Goal: Task Accomplishment & Management: Complete application form

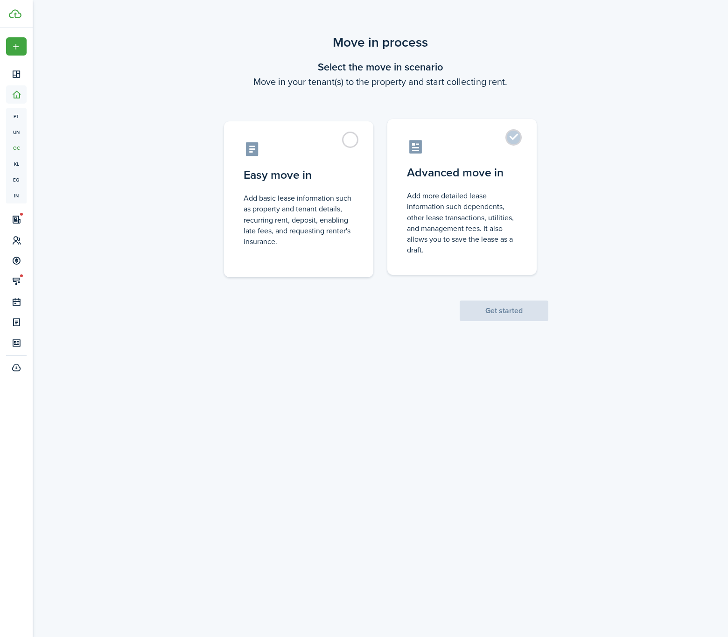
click at [455, 194] on control-radio-card-description "Add more detailed lease information such dependents, other lease transactions, …" at bounding box center [462, 222] width 110 height 65
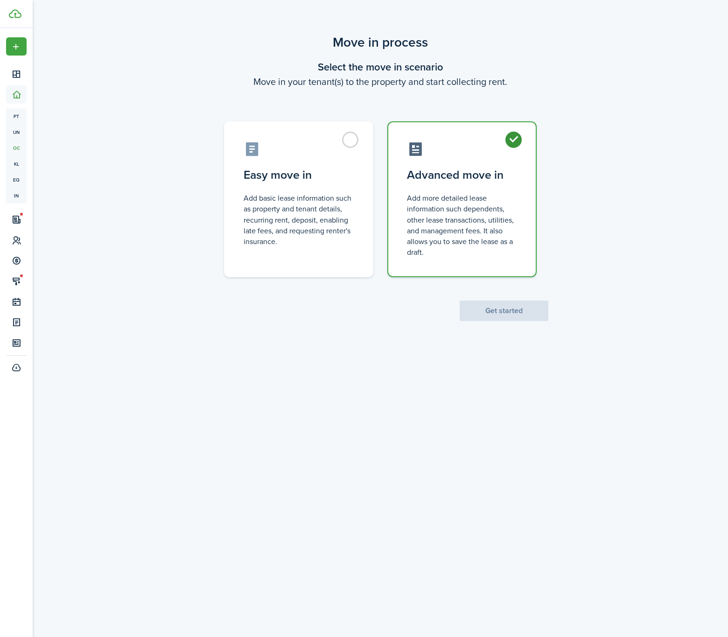
radio input "true"
click at [520, 304] on button "Get started" at bounding box center [503, 310] width 89 height 21
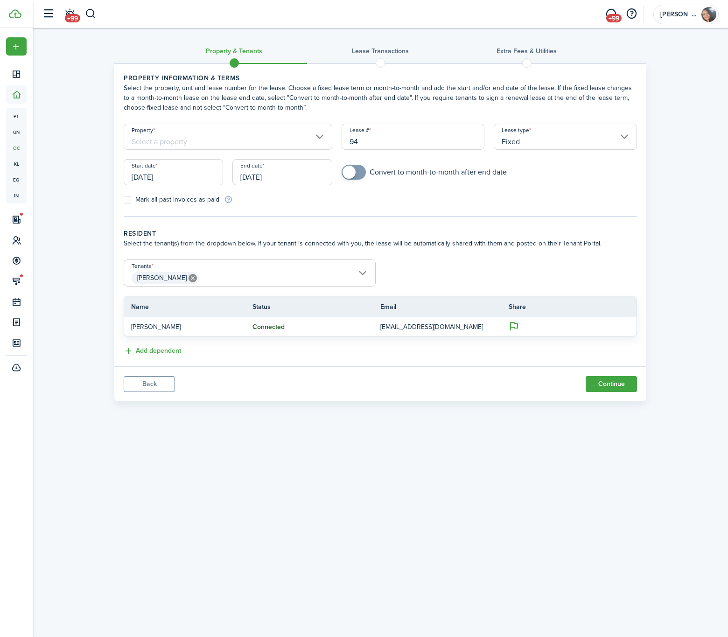
drag, startPoint x: 380, startPoint y: 138, endPoint x: 330, endPoint y: 113, distance: 55.1
click at [330, 113] on lease-classic-property "Property information & terms Select the property, unit and lease number for the…" at bounding box center [380, 138] width 513 height 131
click at [167, 178] on input "[DATE]" at bounding box center [173, 172] width 99 height 26
type input "1"
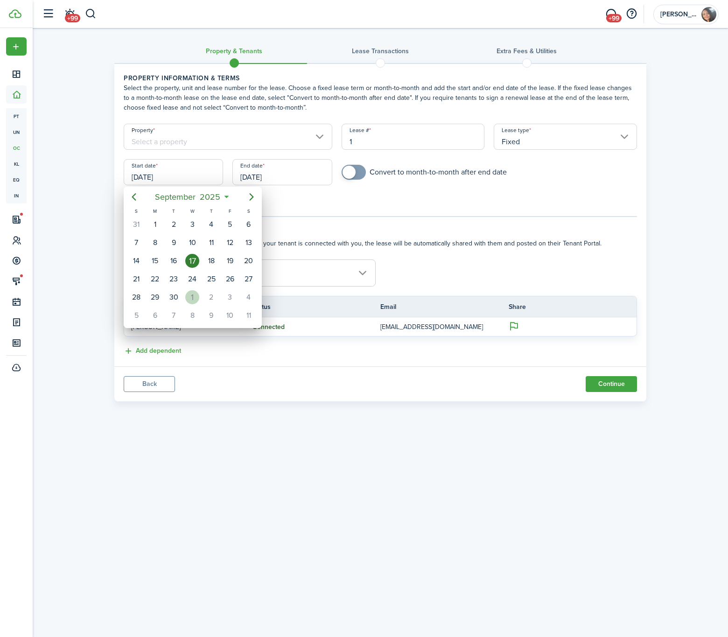
click at [197, 294] on div "1" at bounding box center [192, 297] width 14 height 14
type input "[DATE]"
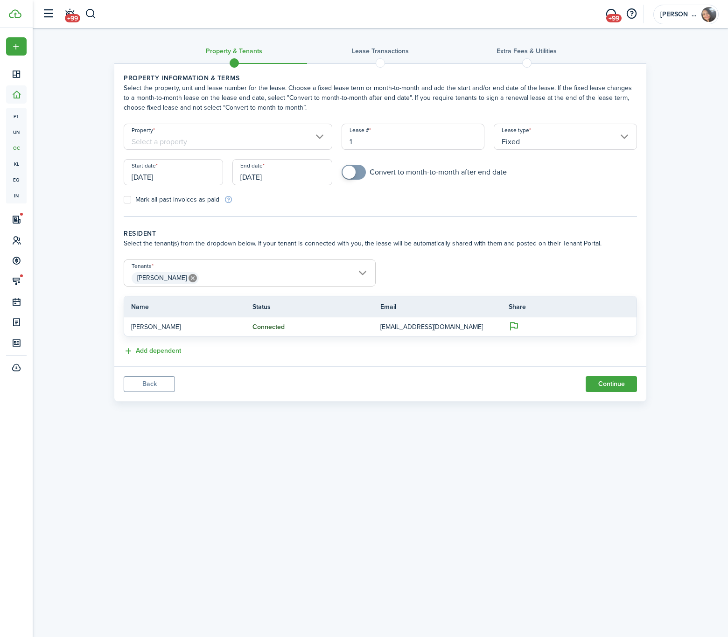
click at [249, 187] on div "End date [DATE]" at bounding box center [282, 176] width 109 height 35
click at [249, 181] on input "[DATE]" at bounding box center [281, 172] width 99 height 26
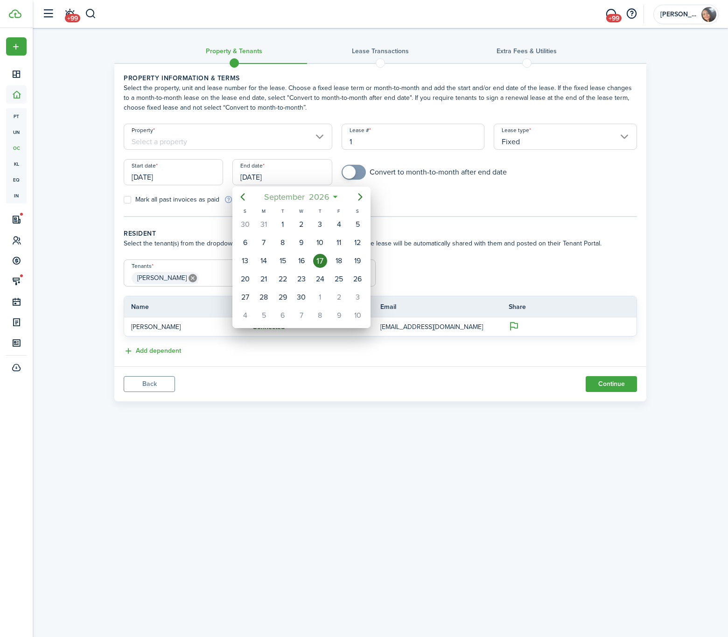
click at [333, 194] on mbsc-button "[DATE]" at bounding box center [296, 196] width 77 height 17
click at [306, 196] on span "2026" at bounding box center [296, 196] width 25 height 17
click at [257, 312] on div "2027" at bounding box center [258, 309] width 34 height 15
click at [259, 314] on div "Oct" at bounding box center [258, 309] width 34 height 15
click at [269, 224] on div "31" at bounding box center [264, 224] width 14 height 14
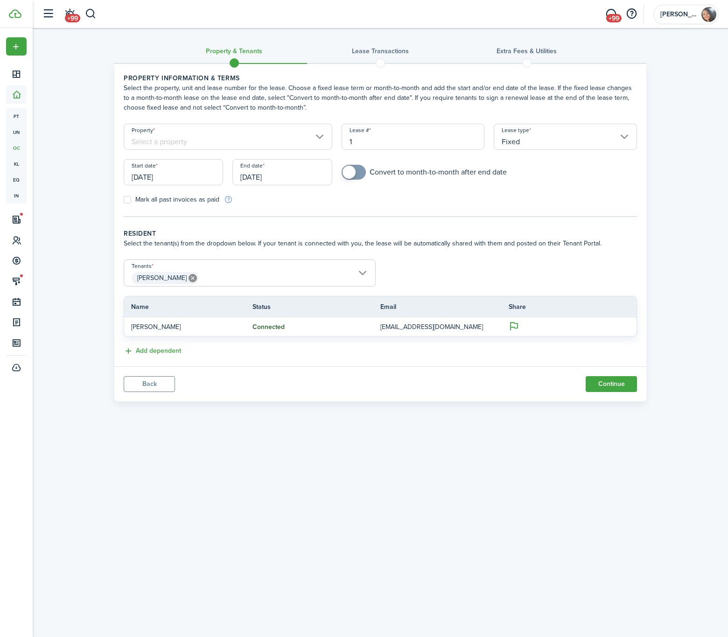
click at [260, 180] on input "[DATE]" at bounding box center [281, 172] width 99 height 26
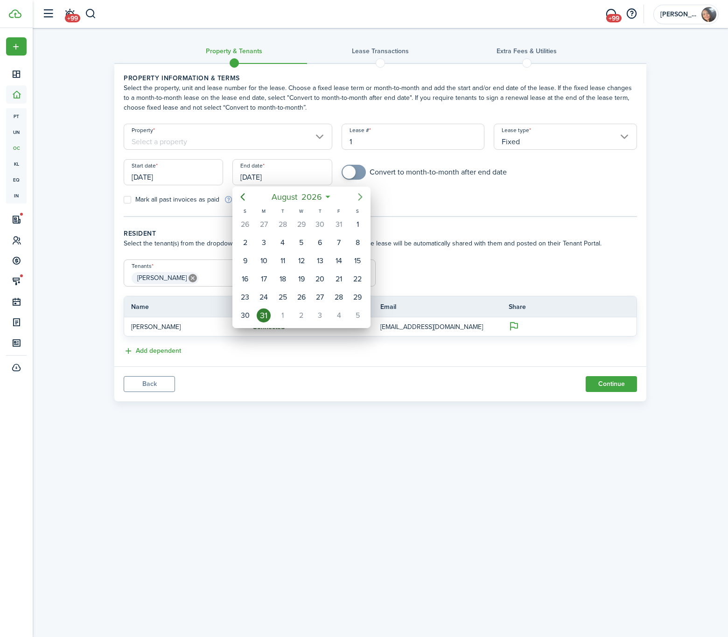
click at [357, 199] on icon "Next page" at bounding box center [359, 196] width 11 height 11
click at [302, 191] on span "September" at bounding box center [284, 196] width 45 height 17
click at [298, 202] on span "2026" at bounding box center [296, 196] width 25 height 17
click at [259, 309] on div "2027" at bounding box center [258, 309] width 34 height 15
click at [268, 308] on div "Oct" at bounding box center [258, 309] width 34 height 15
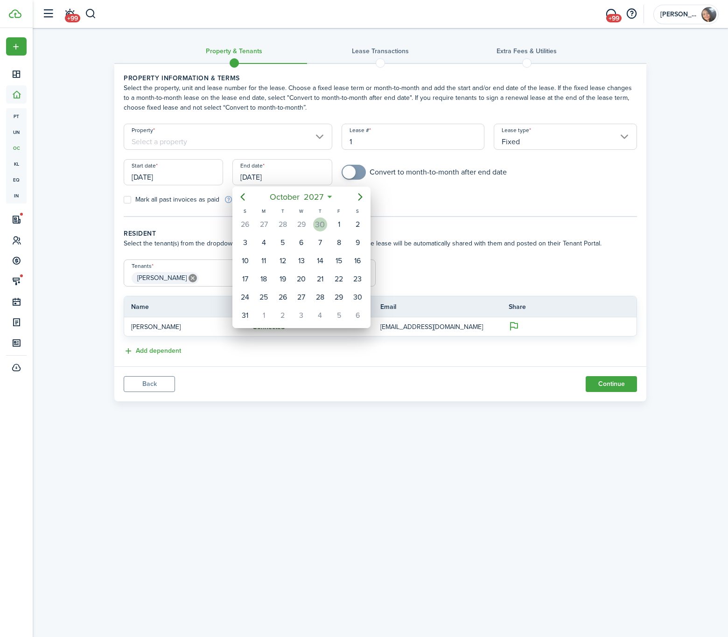
click at [317, 224] on div "30" at bounding box center [320, 224] width 14 height 14
type input "[DATE]"
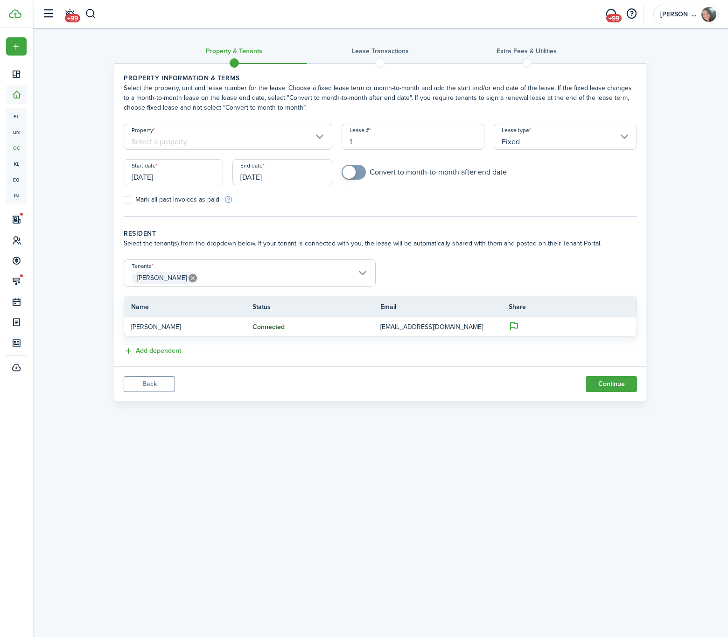
click at [215, 278] on span "[PERSON_NAME]" at bounding box center [249, 278] width 251 height 16
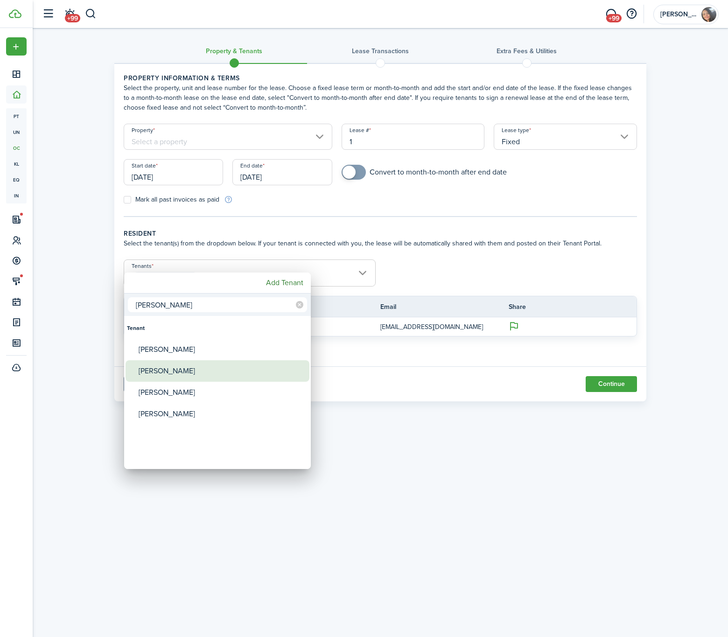
type input "[PERSON_NAME]"
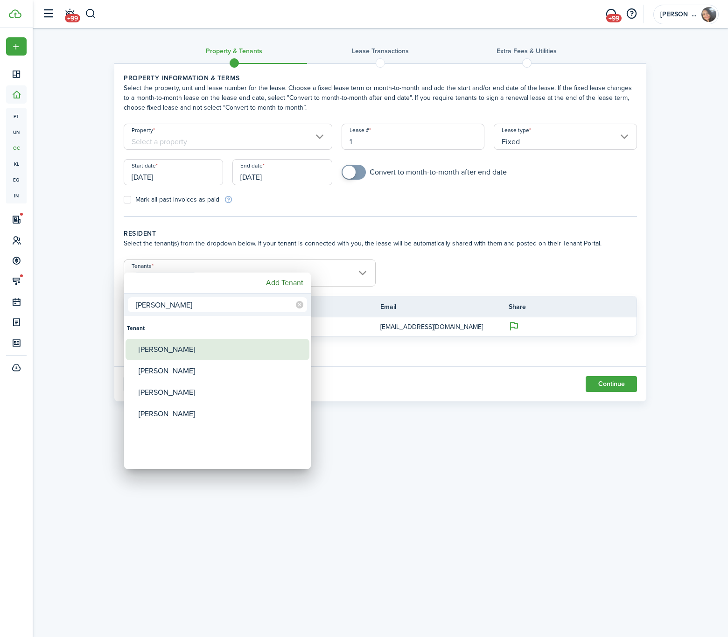
drag, startPoint x: 187, startPoint y: 348, endPoint x: 280, endPoint y: 344, distance: 93.8
click at [187, 347] on div "[PERSON_NAME]" at bounding box center [221, 349] width 165 height 21
type input "[PERSON_NAME], [PERSON_NAME]"
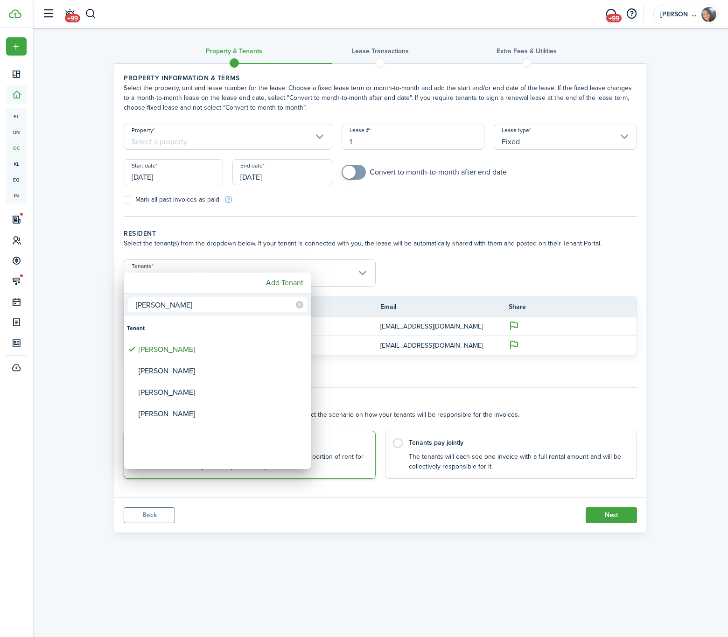
click at [380, 375] on div at bounding box center [363, 318] width 877 height 786
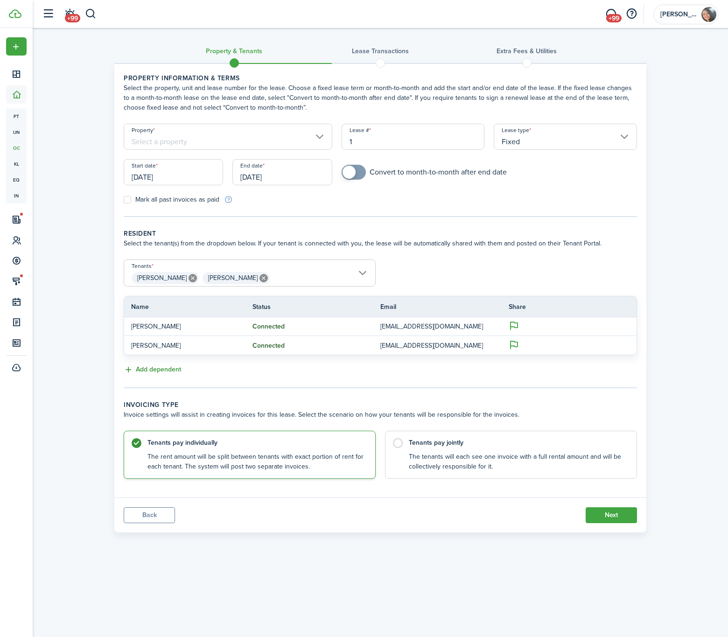
click at [150, 371] on button "Add dependent" at bounding box center [152, 369] width 57 height 11
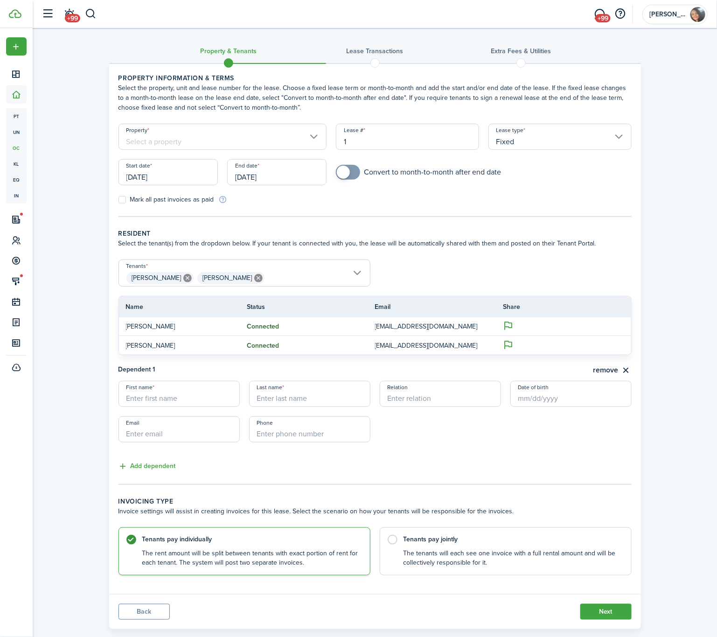
click at [161, 402] on input "First name" at bounding box center [178, 394] width 121 height 26
paste input "ANIYA CRAWL"
drag, startPoint x: 157, startPoint y: 400, endPoint x: 185, endPoint y: 400, distance: 27.5
click at [185, 400] on input "ANIYA CRAWL" at bounding box center [178, 394] width 121 height 26
type input "ANIYA"
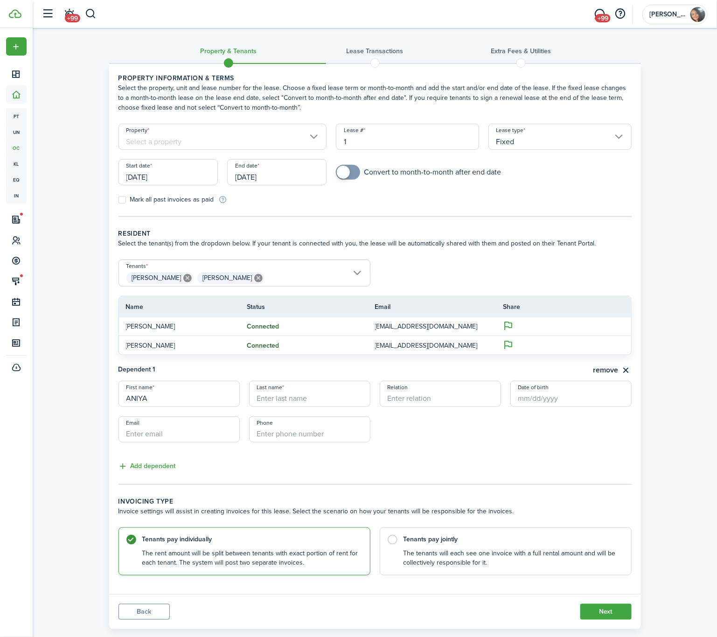
click at [295, 402] on input "Last name" at bounding box center [309, 394] width 121 height 26
paste input "CRAWL"
type input "Crawl"
click at [171, 395] on input "ANIYA" at bounding box center [178, 394] width 121 height 26
type input "Aniya"
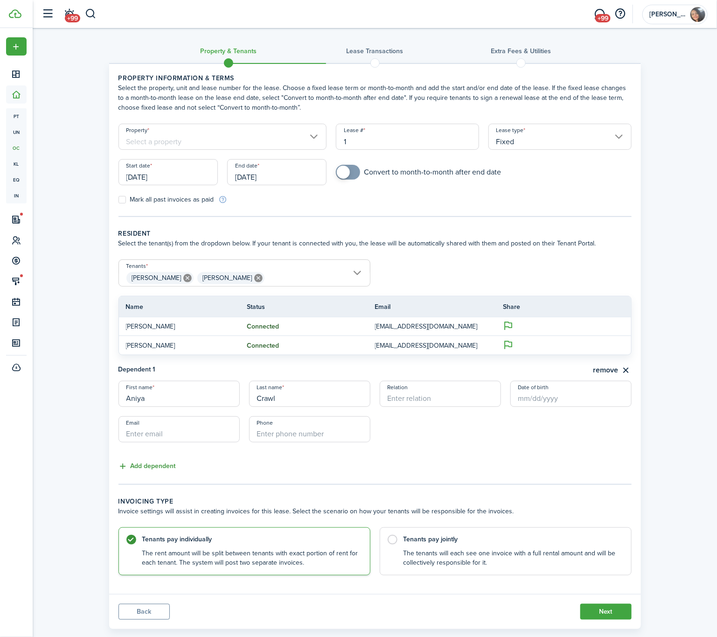
click at [164, 464] on button "Add dependent" at bounding box center [146, 466] width 57 height 11
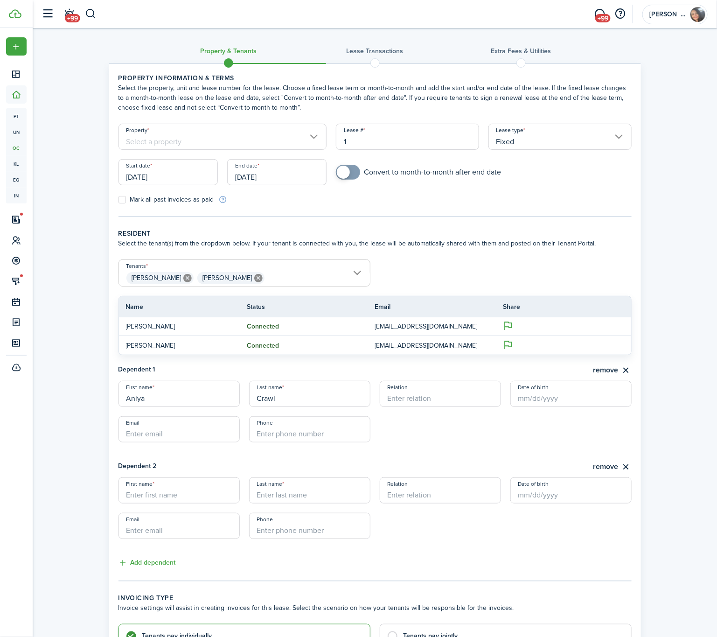
click at [419, 400] on input "Relation" at bounding box center [440, 394] width 121 height 26
click at [538, 394] on input "Date of birth" at bounding box center [570, 394] width 121 height 26
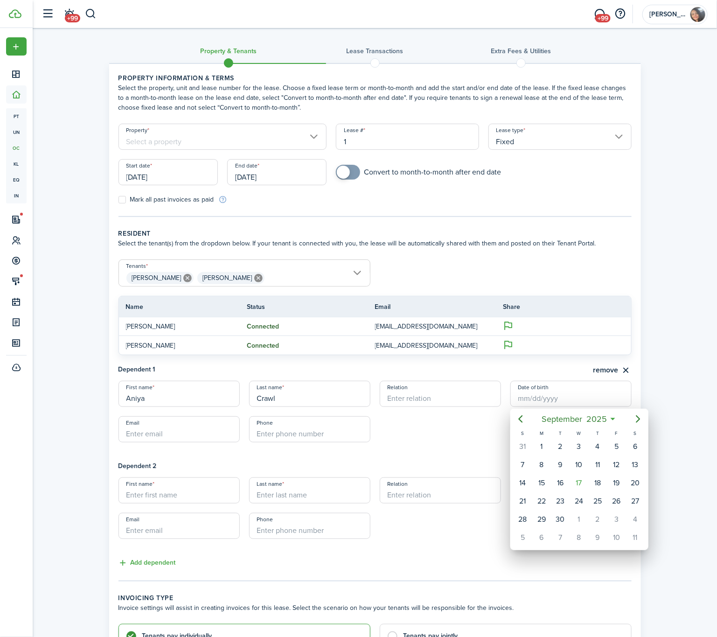
click at [387, 399] on div at bounding box center [358, 318] width 866 height 786
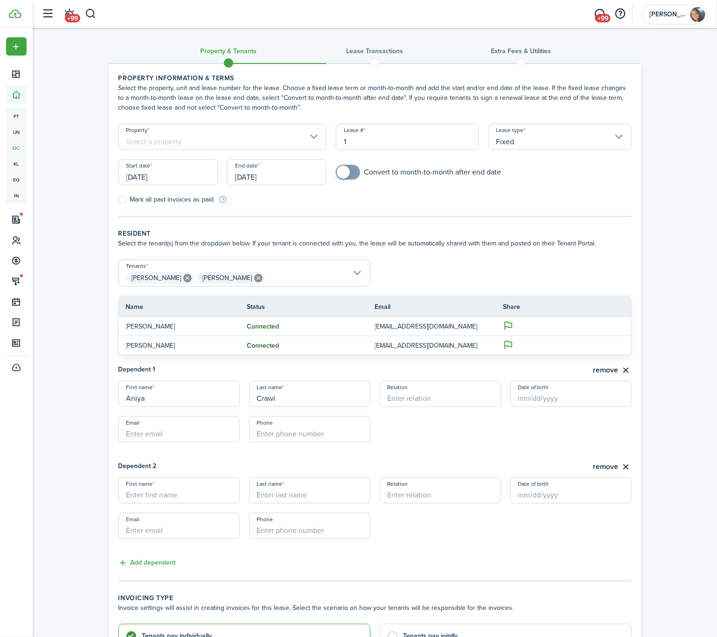
click at [395, 399] on input "Relation" at bounding box center [440, 394] width 121 height 26
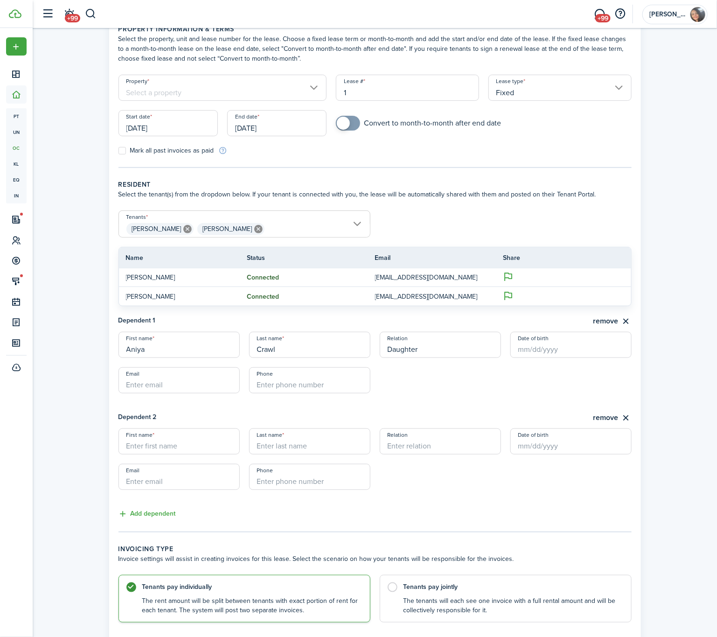
scroll to position [70, 0]
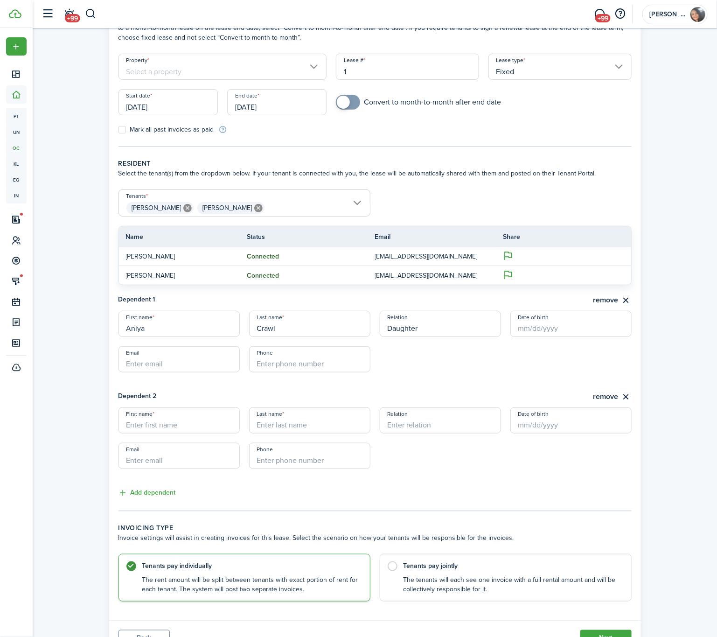
type input "Daughter"
click at [153, 427] on input "First name" at bounding box center [178, 420] width 121 height 26
paste input "[PERSON_NAME]"
drag, startPoint x: 147, startPoint y: 422, endPoint x: 188, endPoint y: 430, distance: 41.9
click at [188, 430] on input "[PERSON_NAME]" at bounding box center [178, 420] width 121 height 26
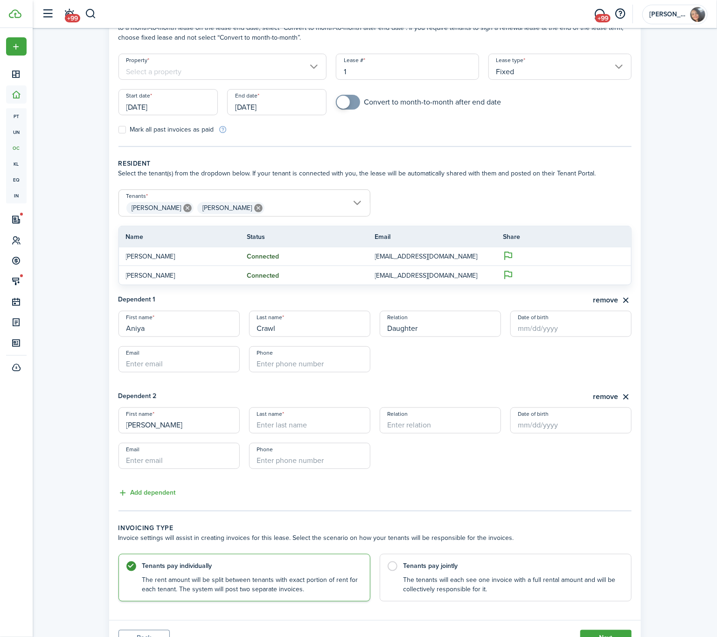
type input "[PERSON_NAME]"
click at [146, 494] on button "Add dependent" at bounding box center [146, 492] width 57 height 11
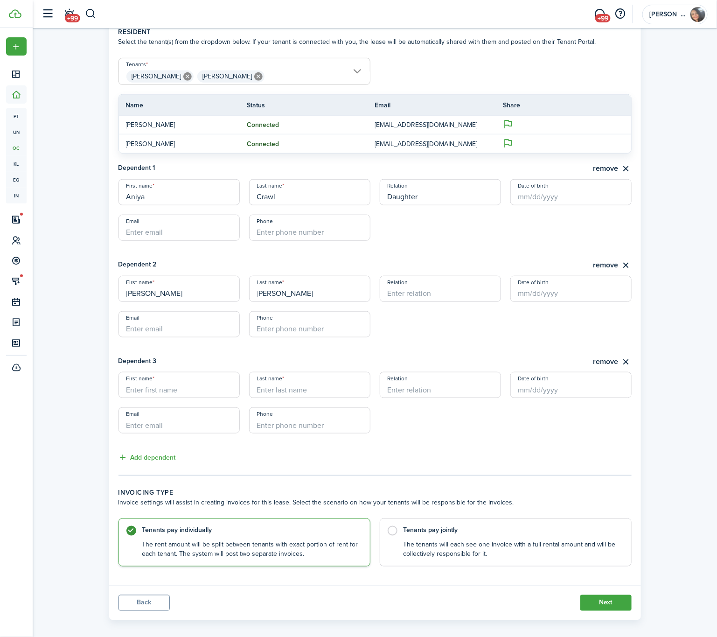
scroll to position [210, 0]
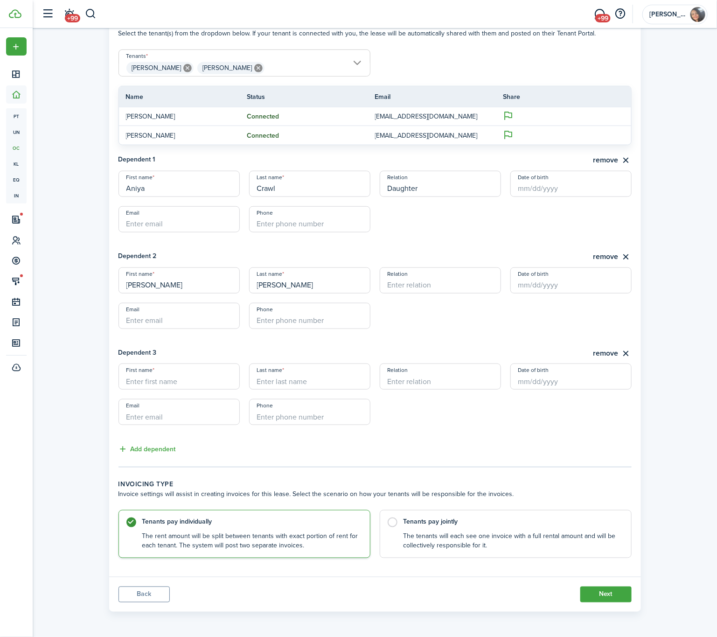
click at [171, 383] on input "First name" at bounding box center [178, 376] width 121 height 26
type input "[PERSON_NAME]"
click at [431, 537] on control-radio-card-description "The tenants will each see one invoice with a full rental amount and will be col…" at bounding box center [512, 538] width 218 height 19
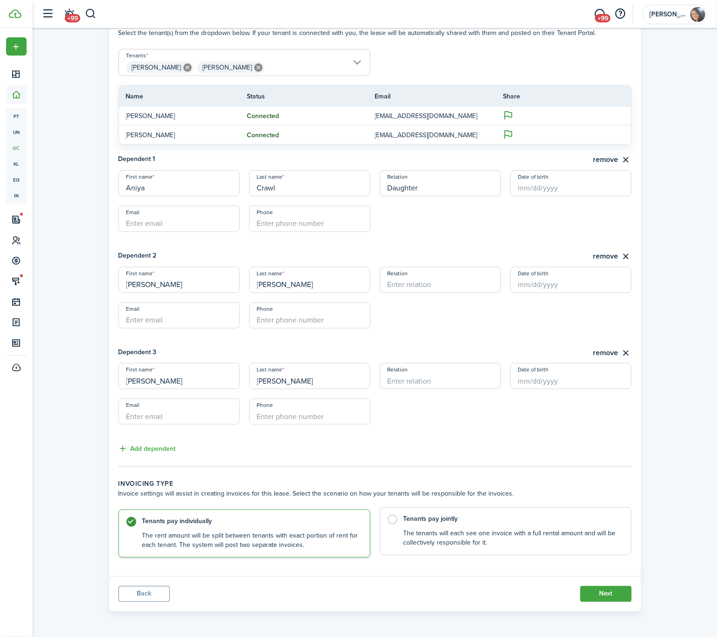
radio input "false"
radio input "true"
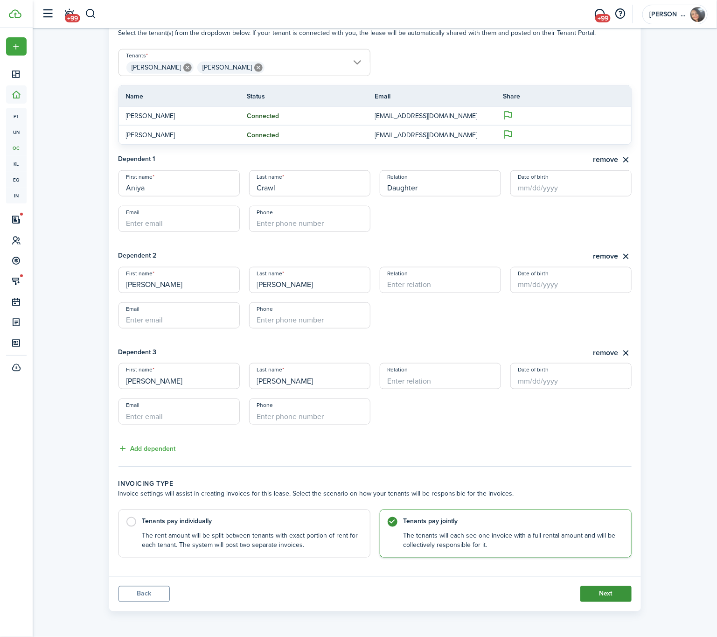
click at [603, 593] on button "Next" at bounding box center [605, 594] width 51 height 16
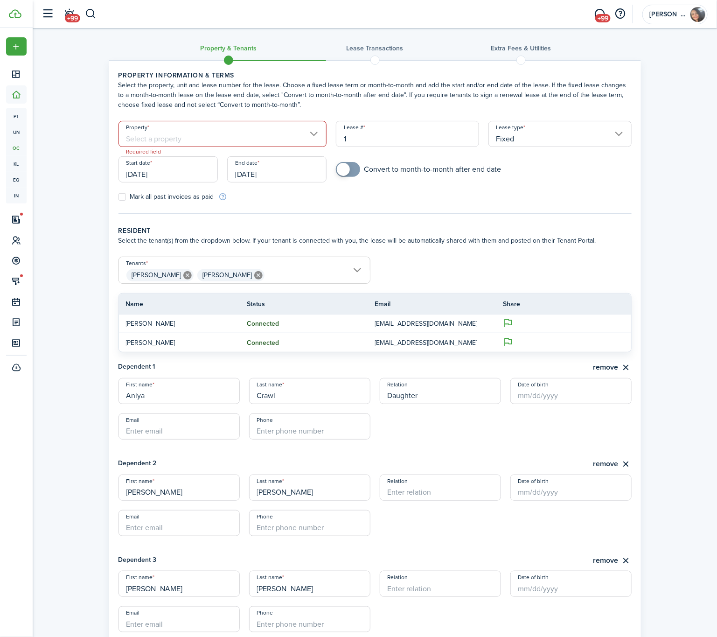
scroll to position [0, 0]
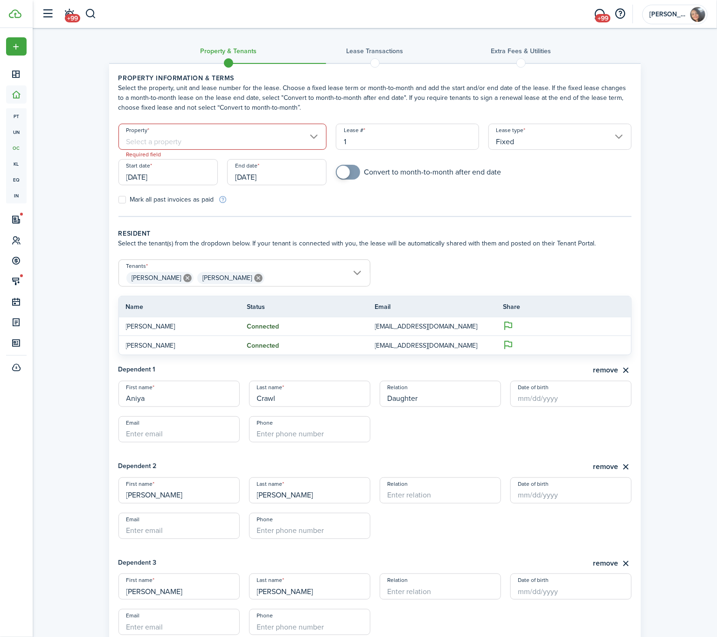
click at [170, 143] on input "Property" at bounding box center [222, 137] width 208 height 26
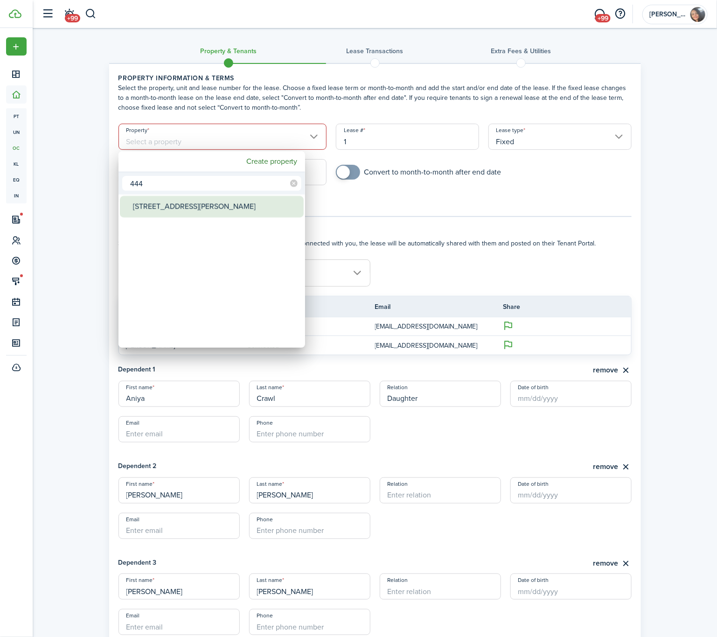
type input "444"
click at [182, 215] on div "[STREET_ADDRESS][PERSON_NAME]" at bounding box center [215, 206] width 165 height 21
type input "[STREET_ADDRESS][PERSON_NAME]"
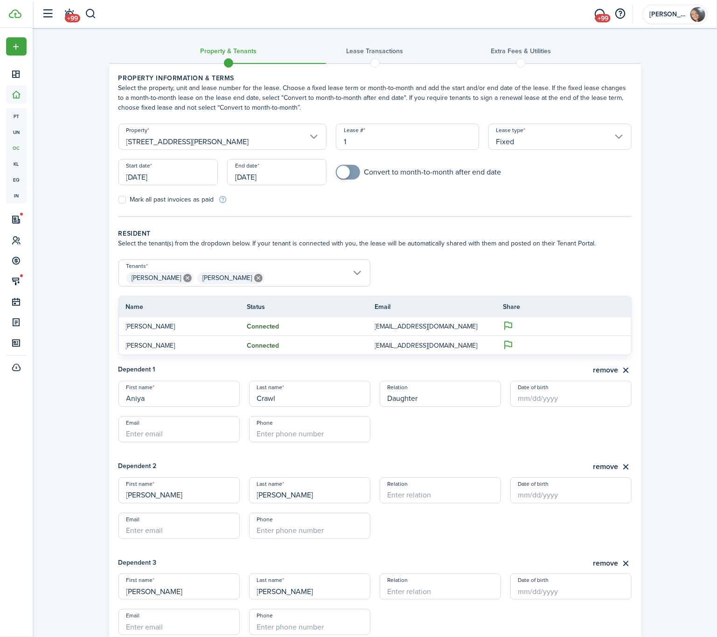
click at [387, 259] on form "Tenants [PERSON_NAME], [PERSON_NAME] [PERSON_NAME] [PERSON_NAME] Name Status Em…" at bounding box center [375, 307] width 522 height 96
click at [224, 224] on panel-main-body "Property information & terms Select the property, unit and lease number for the…" at bounding box center [375, 425] width 532 height 722
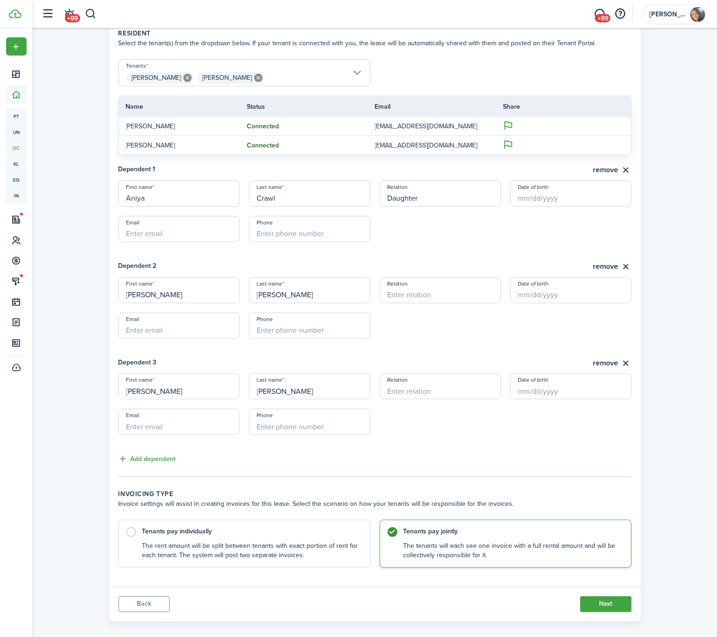
scroll to position [210, 0]
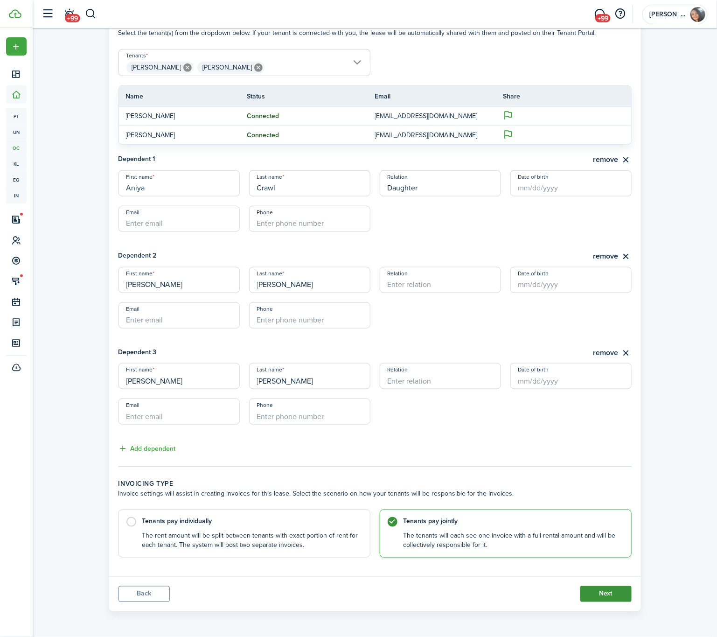
click at [599, 593] on button "Next" at bounding box center [605, 594] width 51 height 16
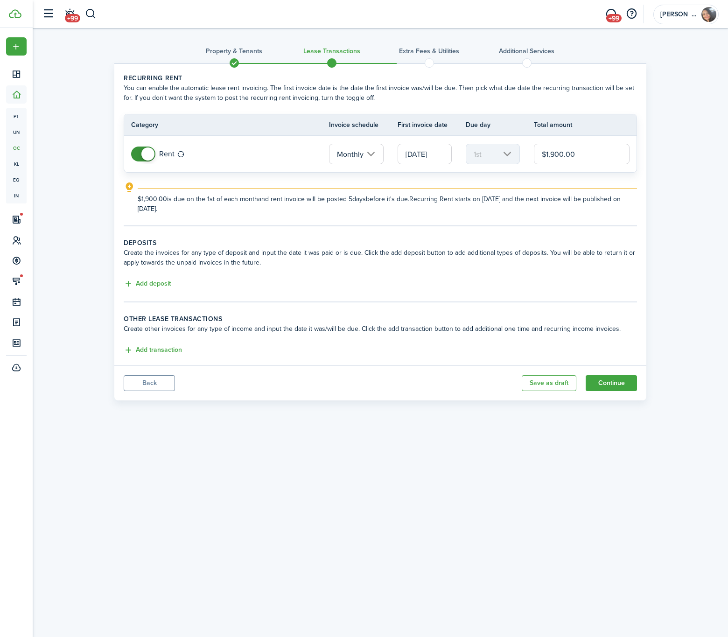
drag, startPoint x: 581, startPoint y: 157, endPoint x: 540, endPoint y: 157, distance: 41.0
click at [540, 157] on input "$1,900.00" at bounding box center [582, 154] width 96 height 21
type input "$1,975.00"
click at [166, 282] on button "Add deposit" at bounding box center [147, 283] width 47 height 11
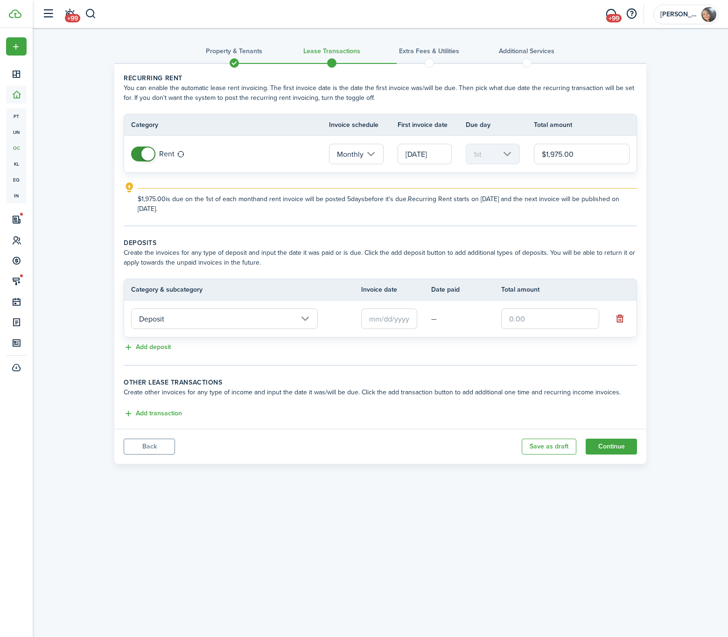
click at [390, 314] on input "text" at bounding box center [389, 318] width 56 height 21
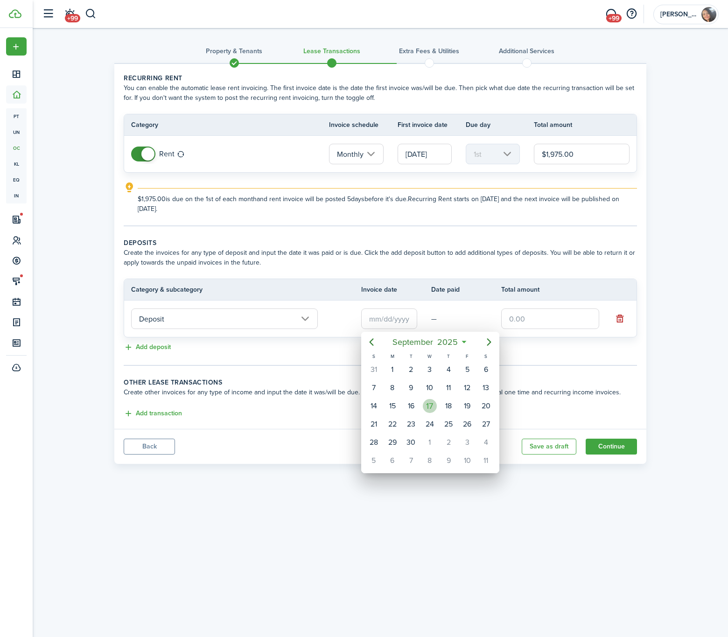
click at [429, 409] on div "17" at bounding box center [430, 406] width 14 height 14
type input "[DATE]"
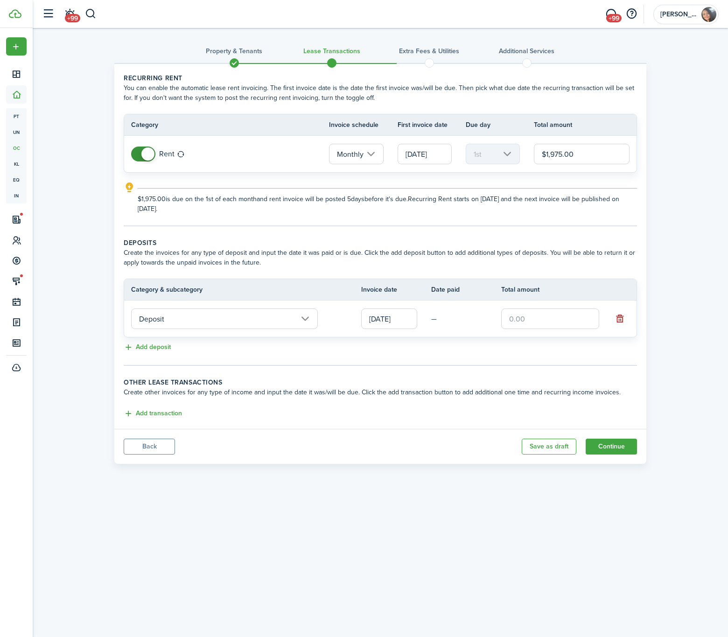
click at [514, 329] on input "text" at bounding box center [550, 318] width 98 height 21
type input "$1,975.00"
click at [165, 346] on button "Add deposit" at bounding box center [147, 347] width 47 height 11
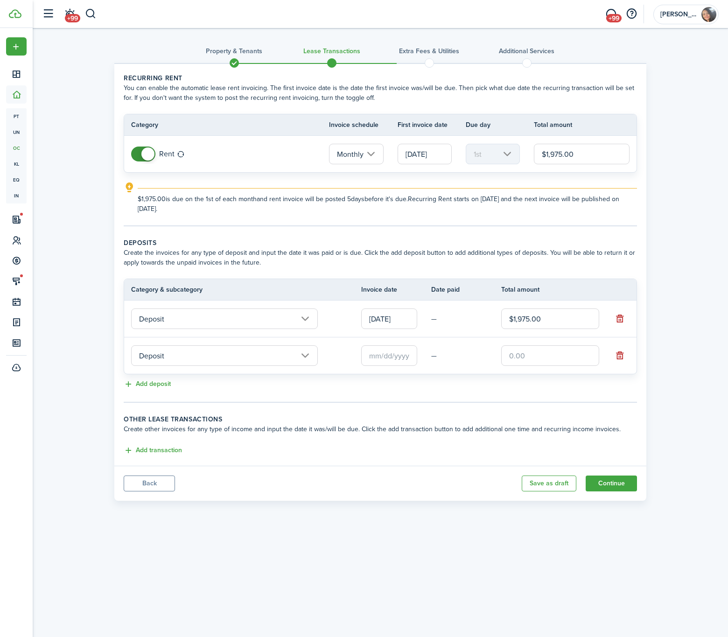
click at [173, 354] on input "Deposit" at bounding box center [224, 355] width 187 height 21
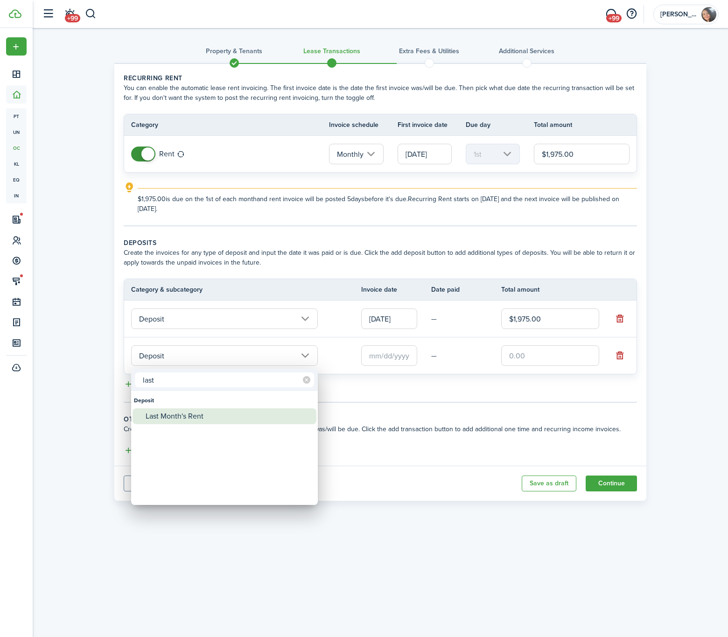
type input "last"
click at [164, 413] on div "Last Month's Rent" at bounding box center [228, 416] width 165 height 16
type input "Deposit / Last Month's Rent"
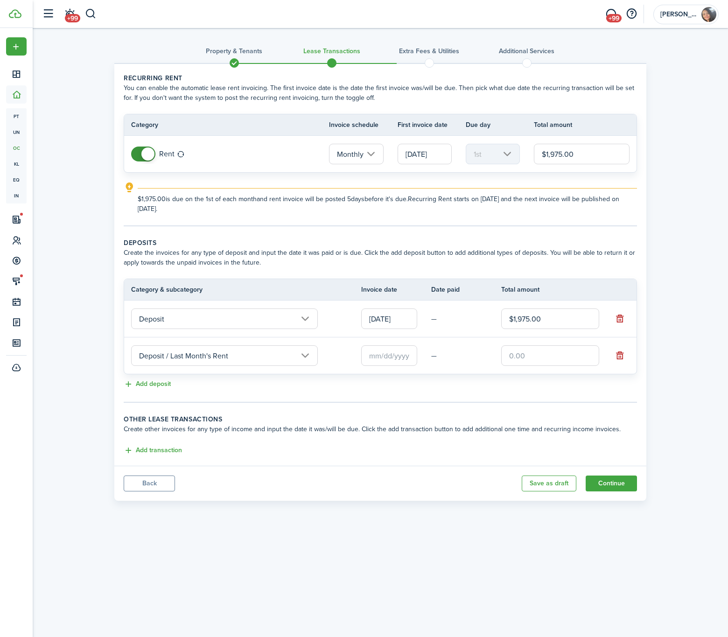
click at [388, 356] on input "text" at bounding box center [389, 355] width 56 height 21
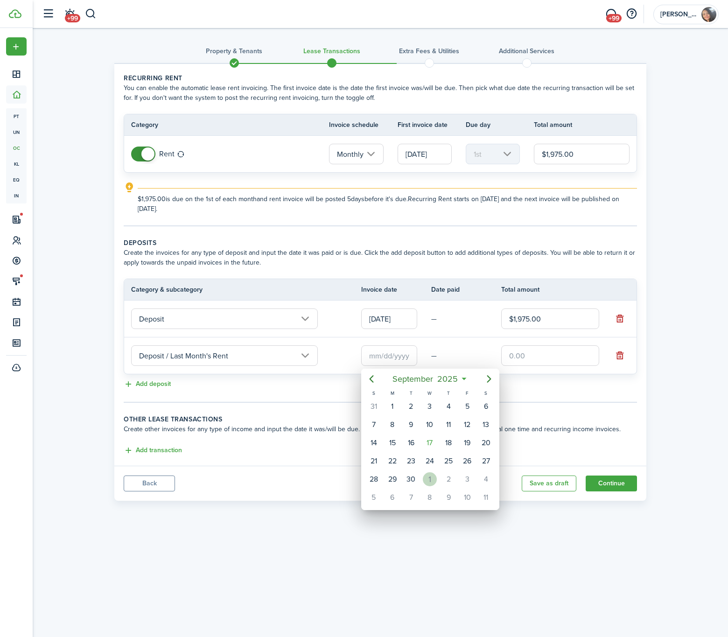
click at [426, 483] on div "1" at bounding box center [430, 479] width 14 height 14
type input "[DATE]"
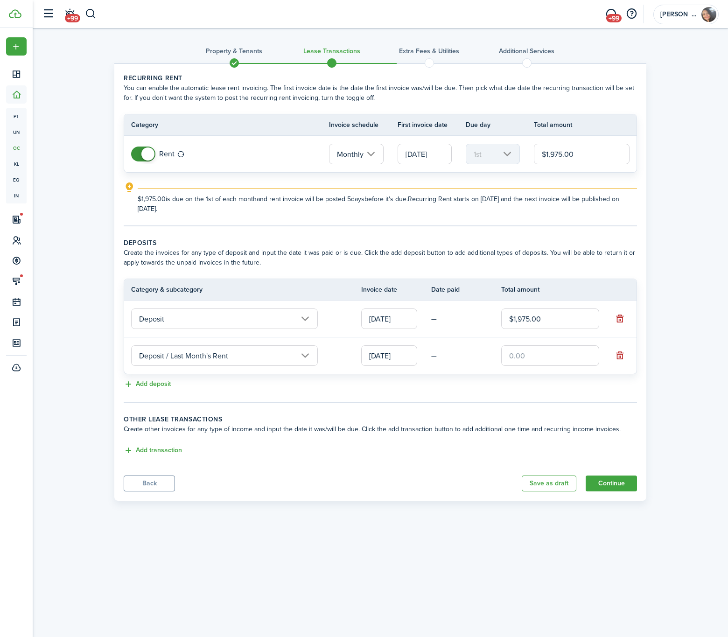
click at [510, 360] on input "text" at bounding box center [550, 355] width 98 height 21
type input "$1,975.00"
click at [581, 400] on tc-wizard-step "Deposits Create the invoices for any type of deposit and input the date it was …" at bounding box center [380, 320] width 513 height 165
click at [605, 483] on button "Continue" at bounding box center [610, 483] width 51 height 16
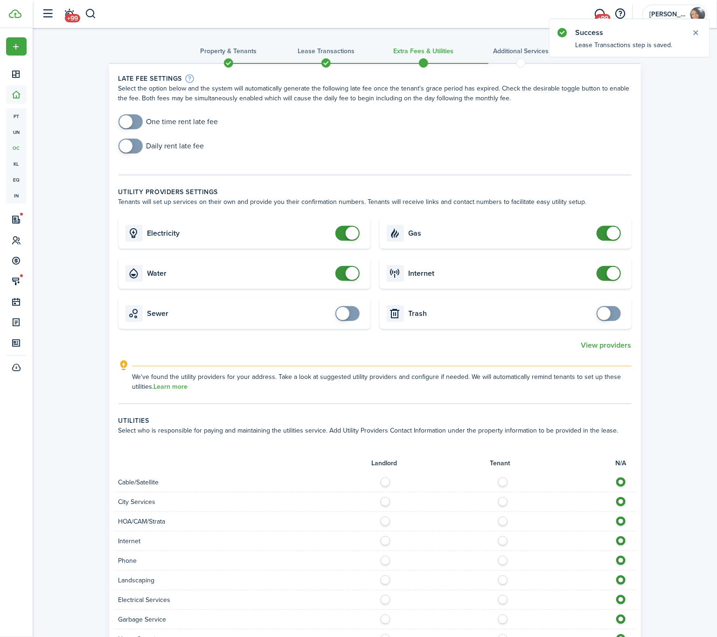
checkbox input "true"
click at [599, 315] on span at bounding box center [603, 313] width 13 height 13
checkbox input "true"
click at [352, 318] on span at bounding box center [347, 313] width 9 height 15
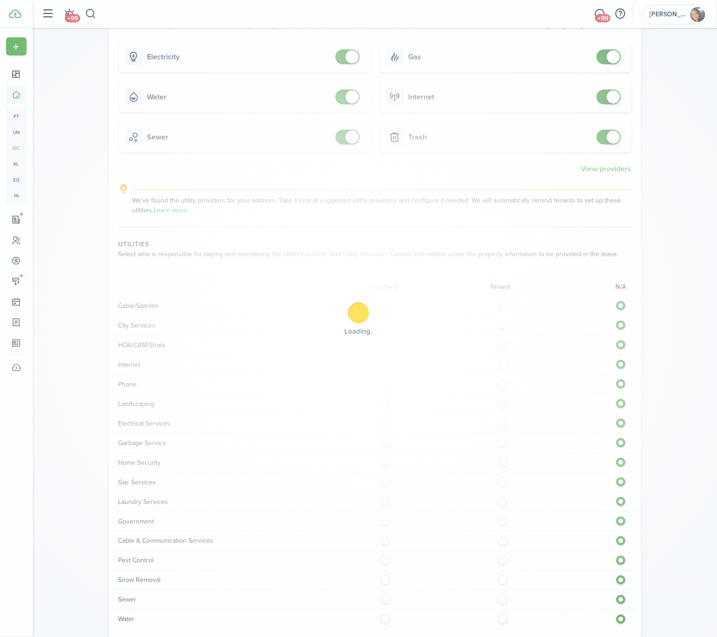
scroll to position [241, 0]
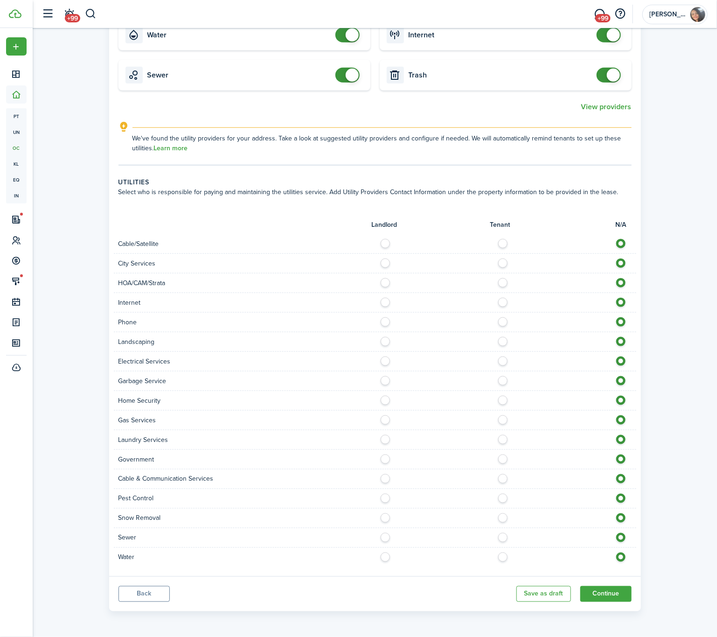
click at [503, 298] on label at bounding box center [505, 300] width 16 height 5
radio input "true"
click at [498, 325] on div "Phone" at bounding box center [375, 322] width 522 height 20
click at [501, 323] on div at bounding box center [505, 322] width 261 height 10
click at [503, 340] on label at bounding box center [505, 339] width 16 height 5
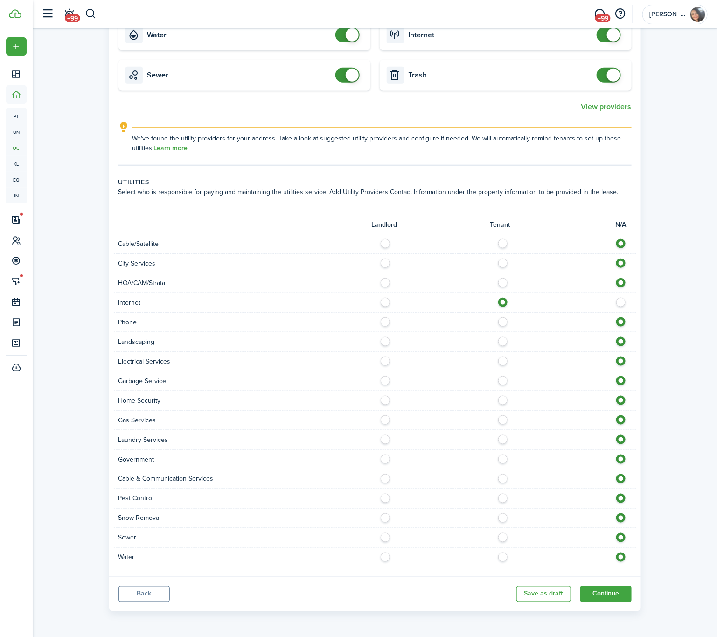
radio input "true"
click at [503, 321] on label at bounding box center [505, 319] width 16 height 5
radio input "true"
click at [504, 357] on label at bounding box center [505, 358] width 16 height 5
radio input "true"
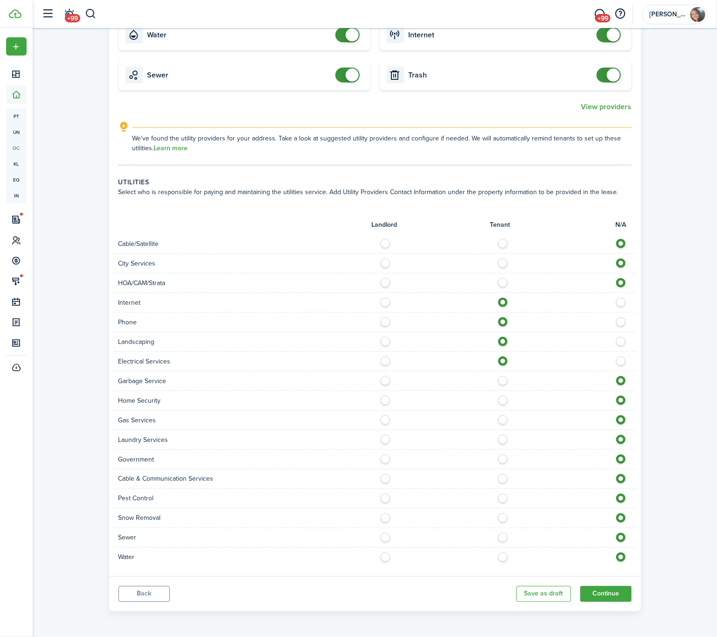
click at [501, 376] on label at bounding box center [505, 378] width 16 height 5
radio input "true"
click at [501, 419] on label at bounding box center [505, 417] width 16 height 5
radio input "true"
click at [501, 437] on label at bounding box center [505, 437] width 16 height 5
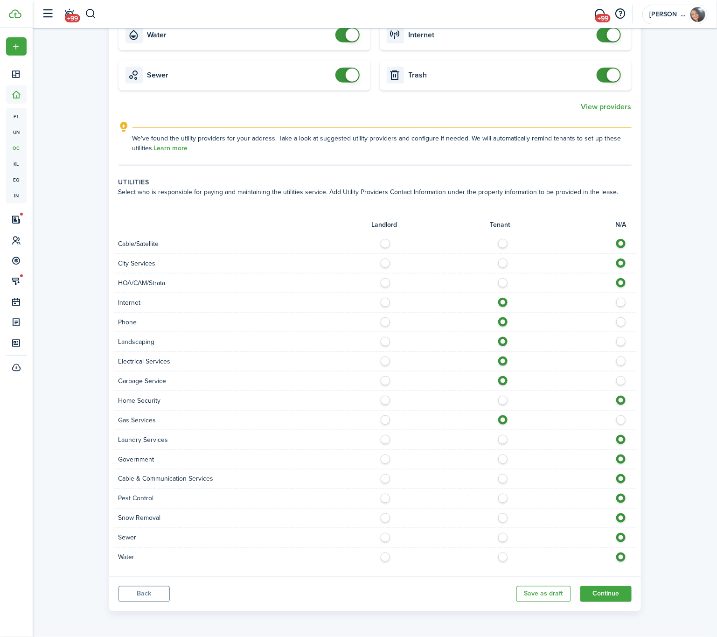
radio input "true"
click at [501, 518] on label at bounding box center [505, 515] width 16 height 5
radio input "true"
click at [504, 536] on label at bounding box center [505, 535] width 16 height 5
radio input "true"
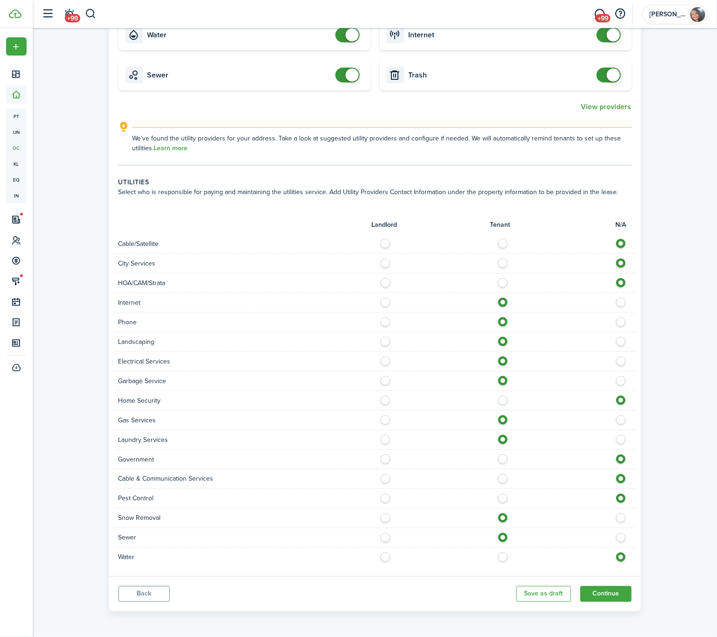
click at [504, 553] on label at bounding box center [505, 554] width 16 height 5
radio input "true"
click at [602, 590] on button "Continue" at bounding box center [605, 594] width 51 height 16
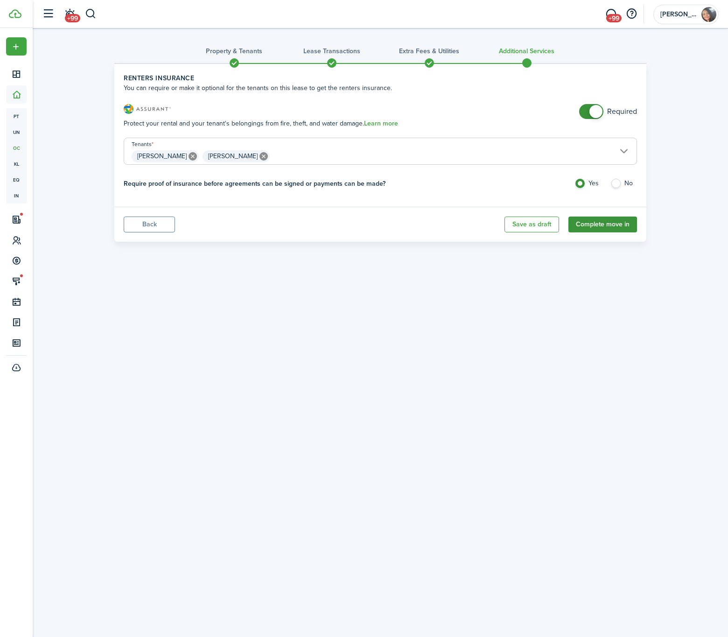
click at [608, 224] on button "Complete move in" at bounding box center [602, 224] width 69 height 16
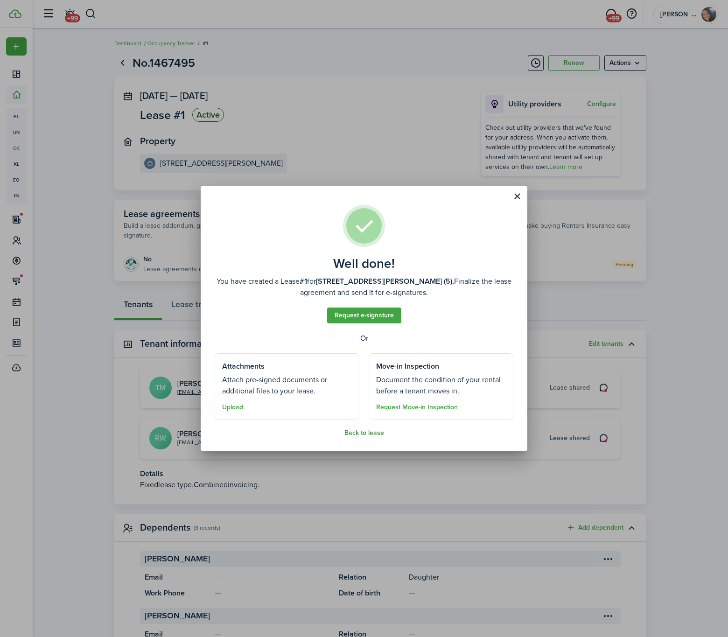
click at [358, 432] on button "Back to lease" at bounding box center [364, 432] width 40 height 7
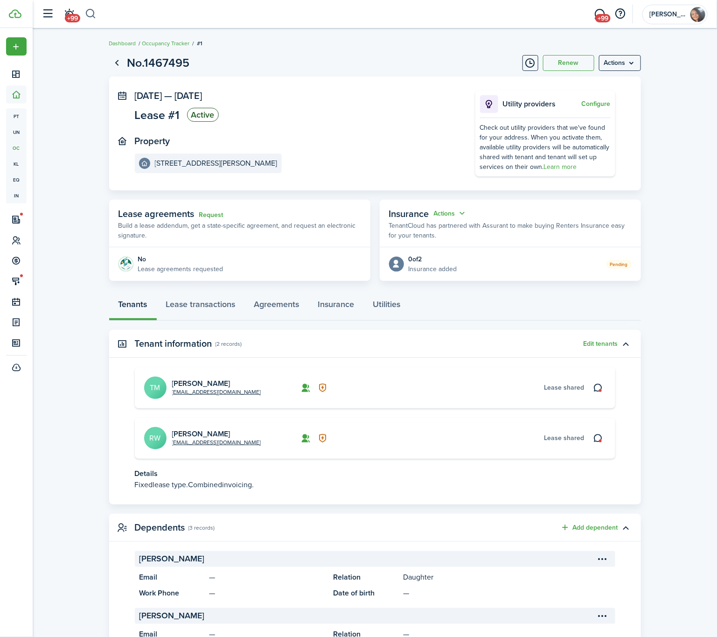
click at [94, 14] on button "button" at bounding box center [91, 14] width 12 height 16
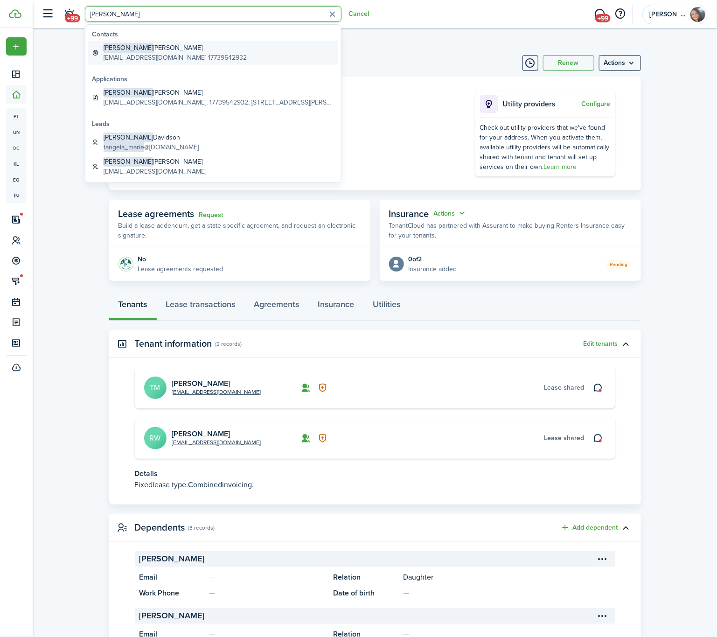
type input "[PERSON_NAME]"
click at [150, 58] on global-search-item-description "[EMAIL_ADDRESS][DOMAIN_NAME] 17739542932" at bounding box center [175, 58] width 143 height 10
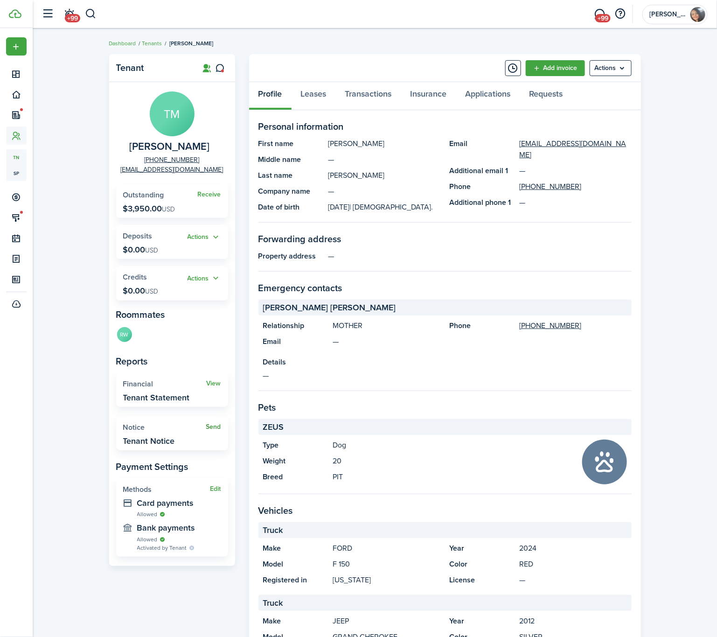
click at [214, 425] on link "Send" at bounding box center [213, 426] width 15 height 7
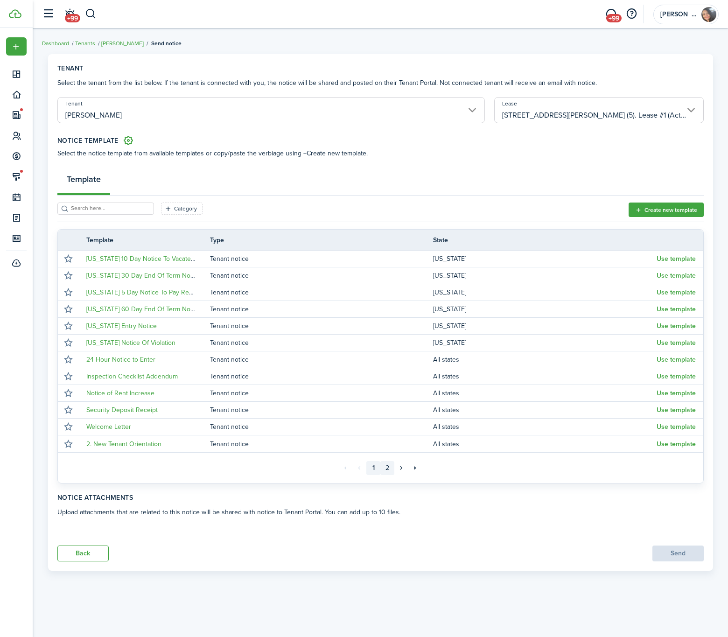
click at [388, 468] on link "2" at bounding box center [387, 468] width 14 height 14
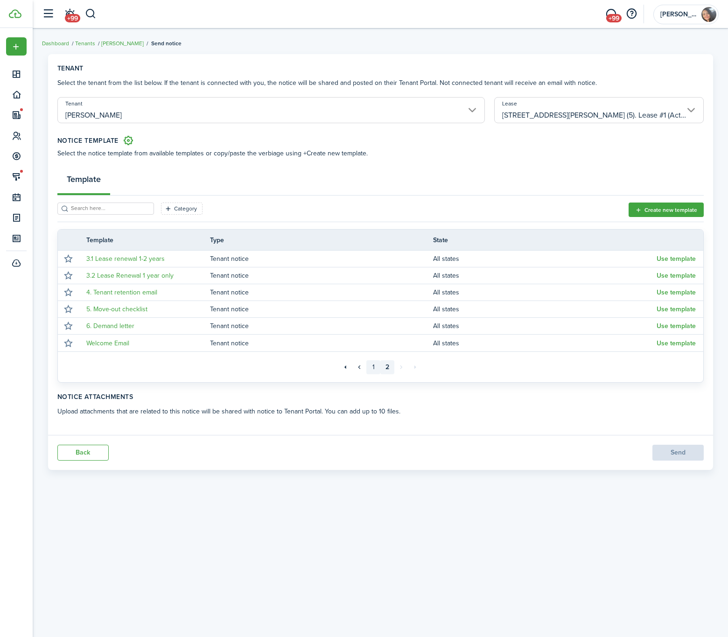
click at [369, 368] on link "1" at bounding box center [373, 367] width 14 height 14
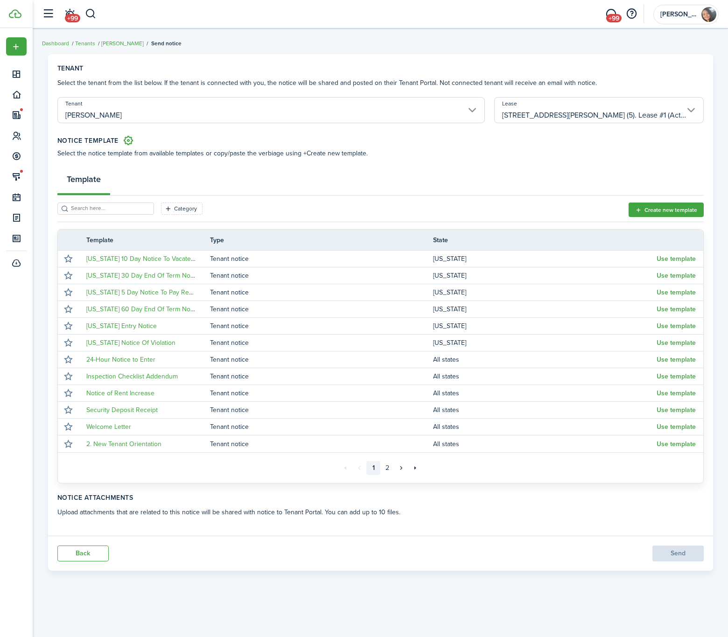
click at [273, 192] on div "Template" at bounding box center [380, 181] width 646 height 28
click at [90, 13] on button "button" at bounding box center [91, 14] width 12 height 16
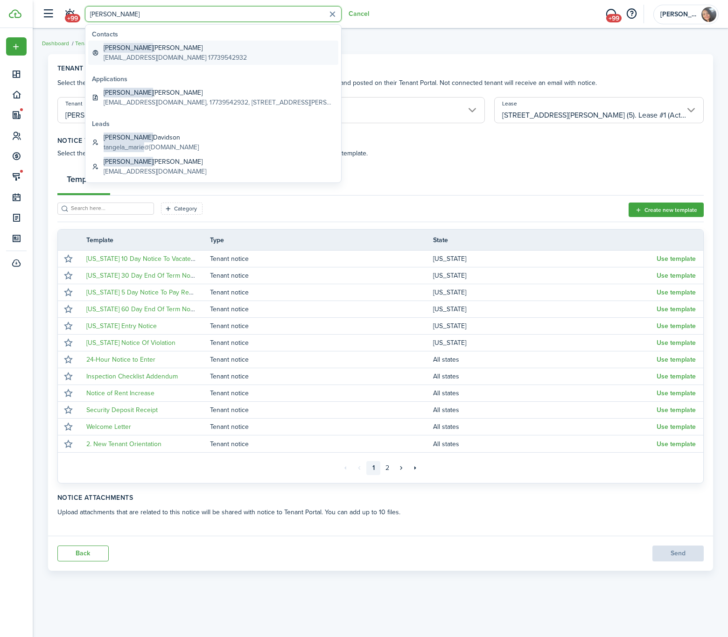
type input "[PERSON_NAME]"
click at [151, 51] on global-search-item-title "[PERSON_NAME]" at bounding box center [175, 48] width 143 height 10
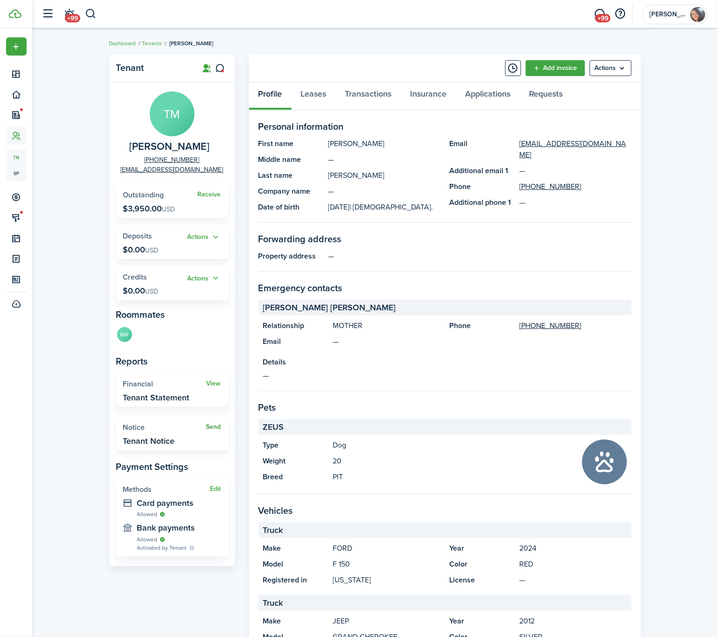
click at [215, 424] on link "Send" at bounding box center [213, 426] width 15 height 7
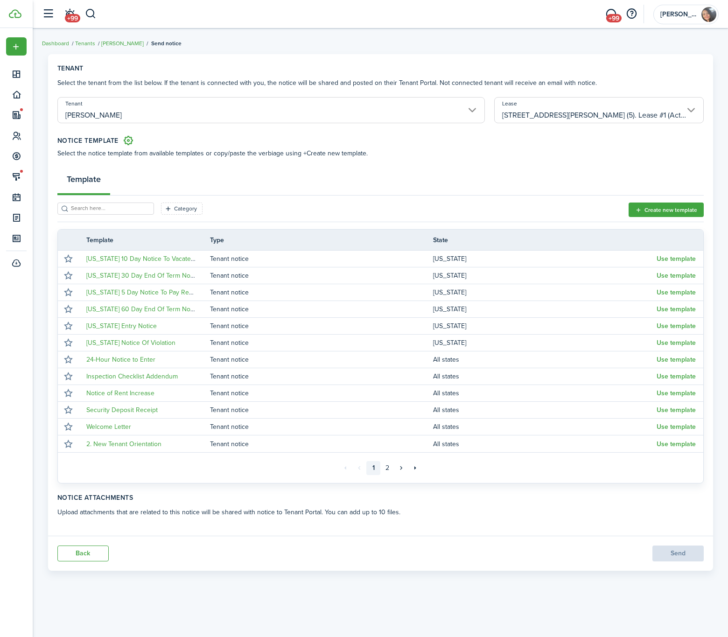
click at [114, 208] on input "search" at bounding box center [110, 208] width 82 height 9
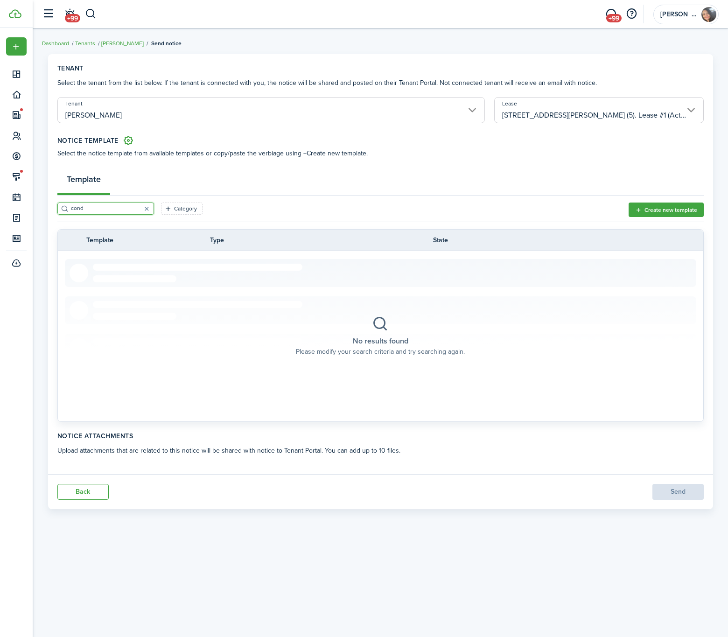
type input "cond"
click at [266, 209] on div "cond Category" at bounding box center [342, 211] width 571 height 19
click at [140, 208] on button "button" at bounding box center [146, 208] width 13 height 13
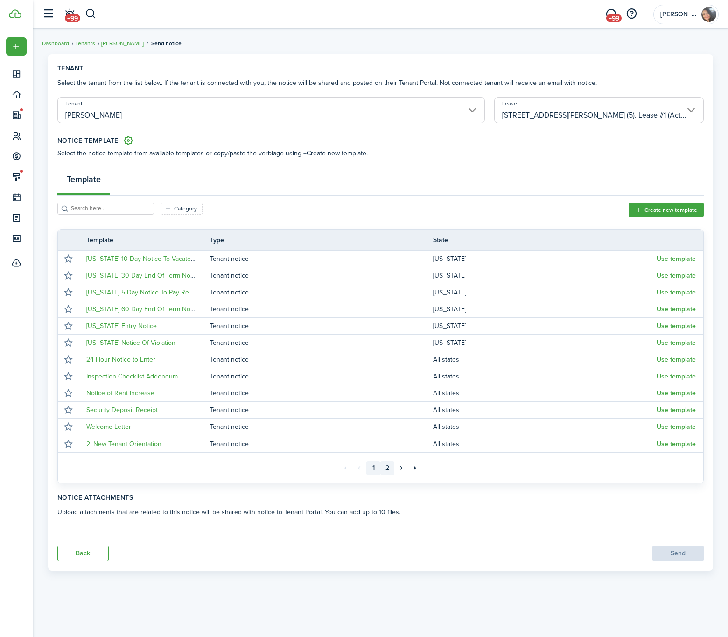
click at [384, 470] on link "2" at bounding box center [387, 468] width 14 height 14
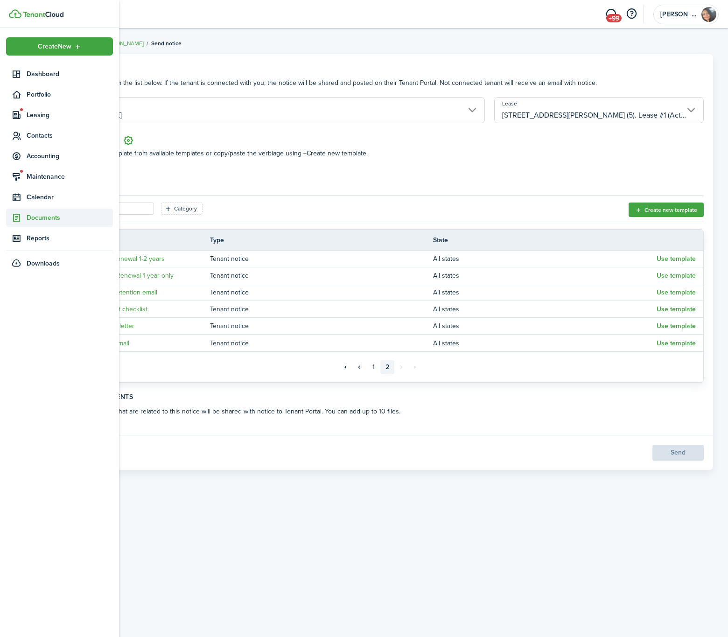
click at [43, 217] on span "Documents" at bounding box center [70, 218] width 86 height 10
click at [58, 252] on span "My templates" at bounding box center [70, 255] width 86 height 10
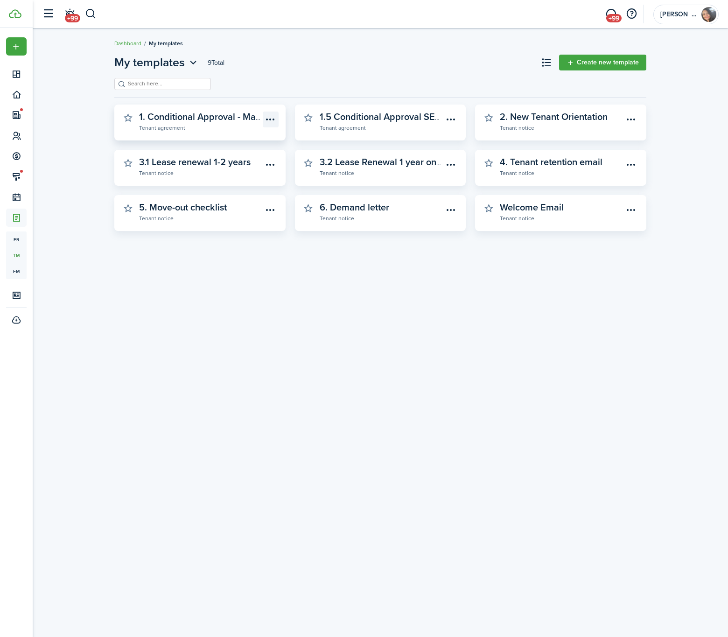
click at [268, 119] on menu-btn-icon "Open menu" at bounding box center [271, 119] width 16 height 16
click at [213, 119] on widget-stats-description "1. Conditional Approval - Market Tenant" at bounding box center [220, 117] width 163 height 14
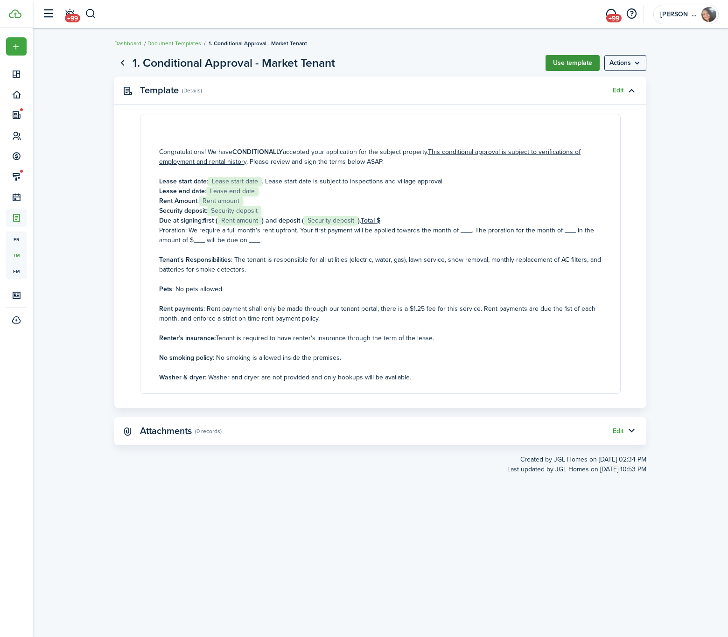
click at [561, 62] on button "Use template" at bounding box center [572, 63] width 54 height 16
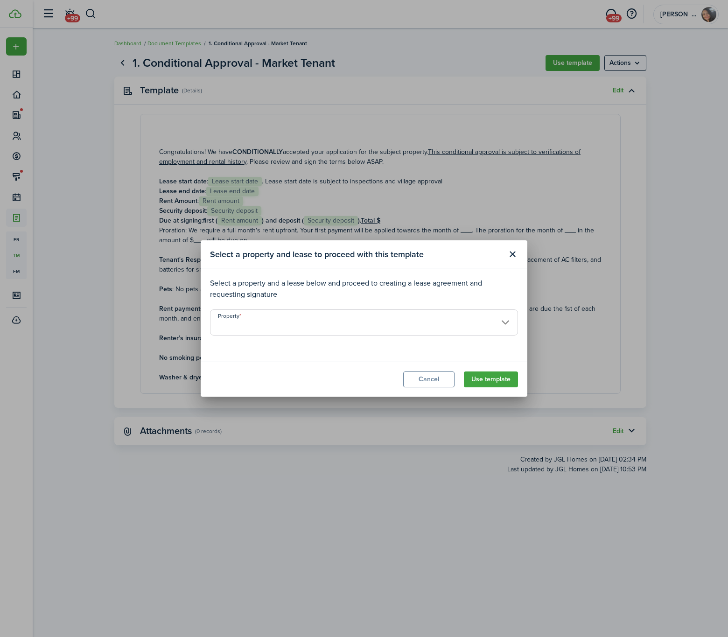
click at [310, 320] on input "Property" at bounding box center [364, 322] width 308 height 26
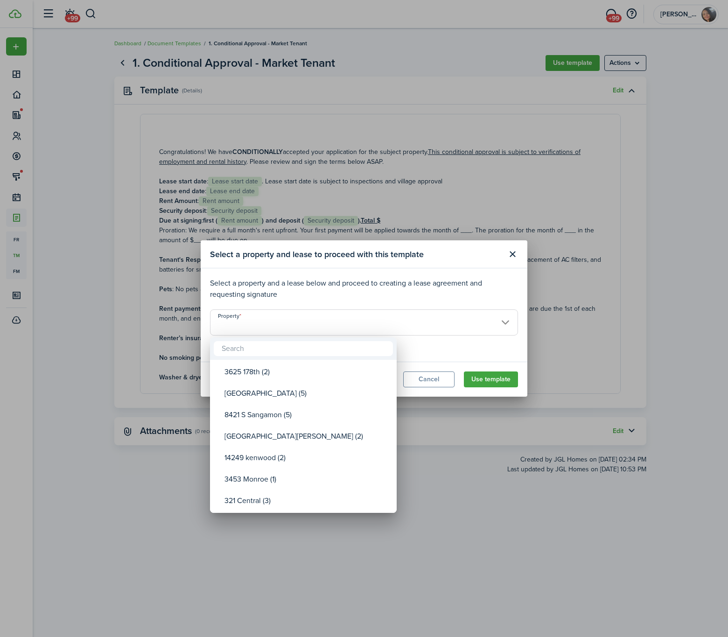
click at [282, 354] on input "text" at bounding box center [303, 348] width 179 height 15
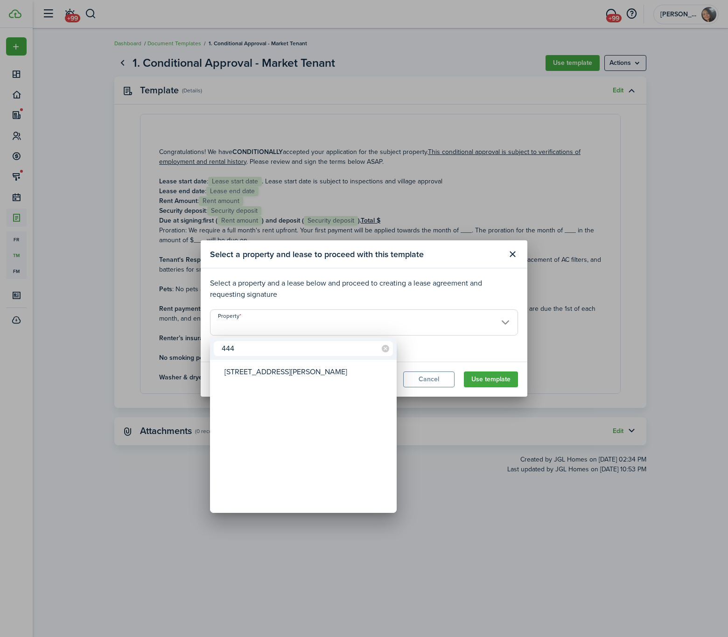
type input "444"
click at [262, 374] on div "[STREET_ADDRESS][PERSON_NAME]" at bounding box center [306, 371] width 165 height 21
type input "[STREET_ADDRESS][PERSON_NAME]"
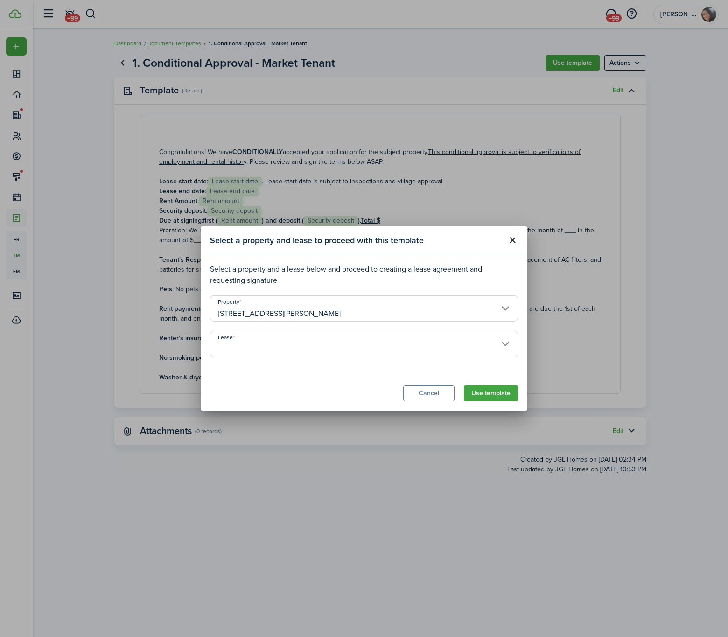
click at [438, 347] on input "Lease" at bounding box center [364, 344] width 308 height 26
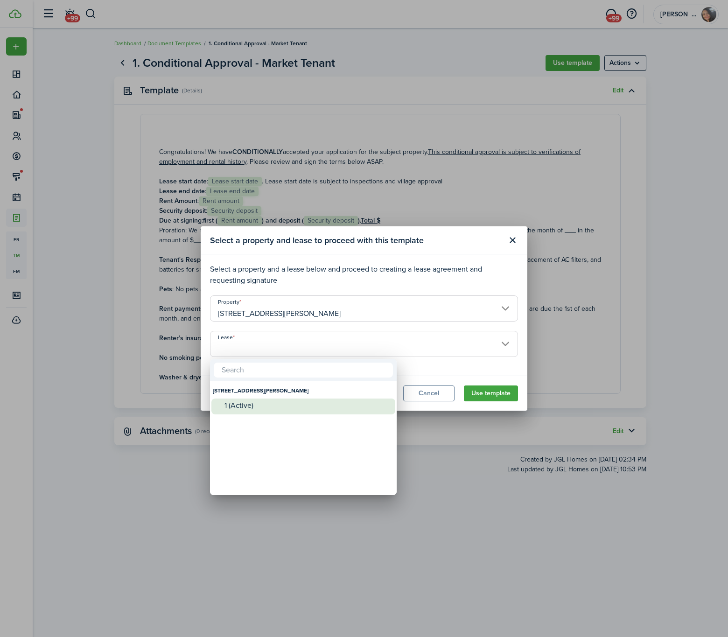
click at [273, 408] on div "1 (Active)" at bounding box center [306, 405] width 165 height 8
type input "[STREET_ADDRESS][PERSON_NAME] (5). Lease #1 (Active)"
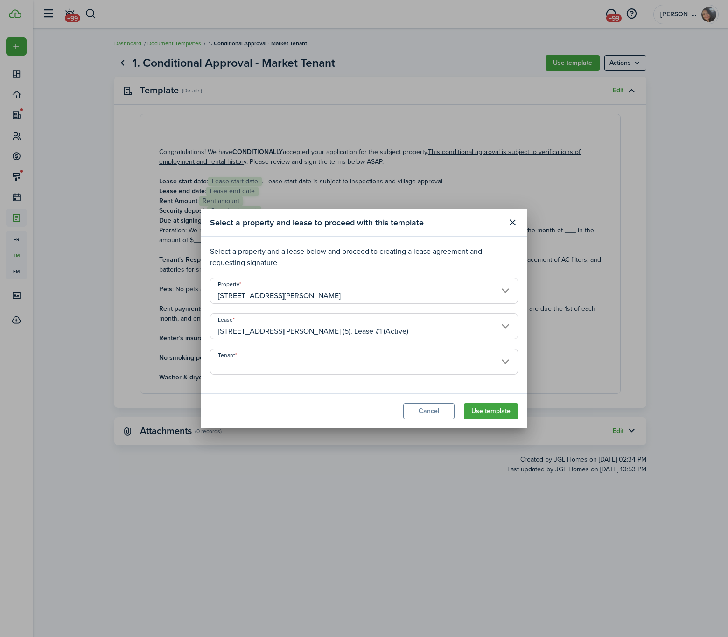
click at [271, 355] on input "Tenant" at bounding box center [364, 361] width 308 height 26
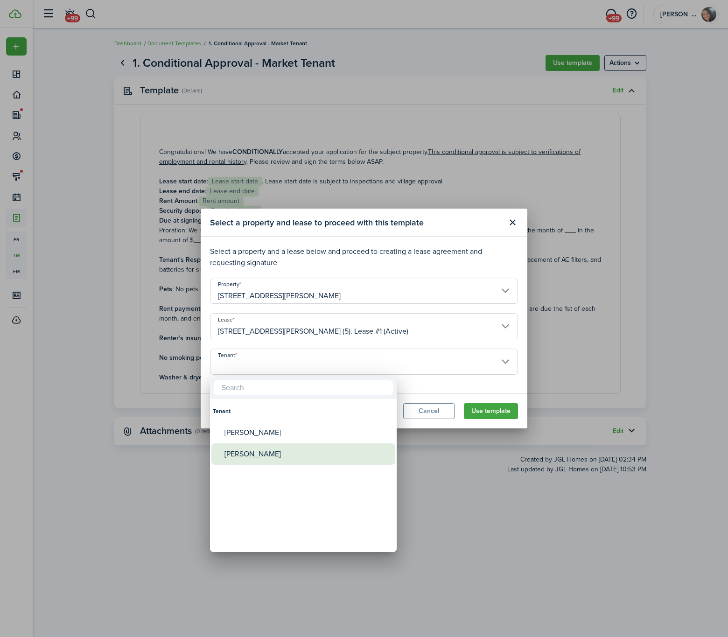
click at [281, 455] on div "[PERSON_NAME]" at bounding box center [306, 453] width 165 height 21
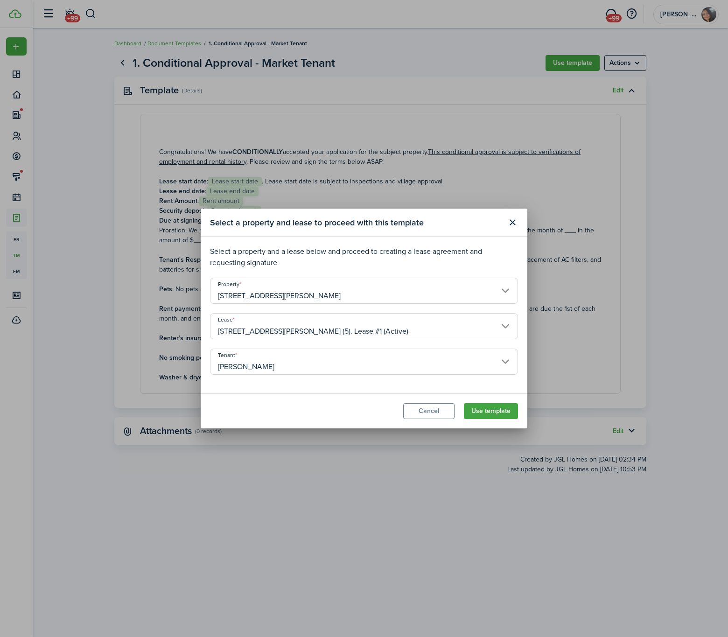
click at [304, 369] on input "[PERSON_NAME]" at bounding box center [364, 361] width 308 height 26
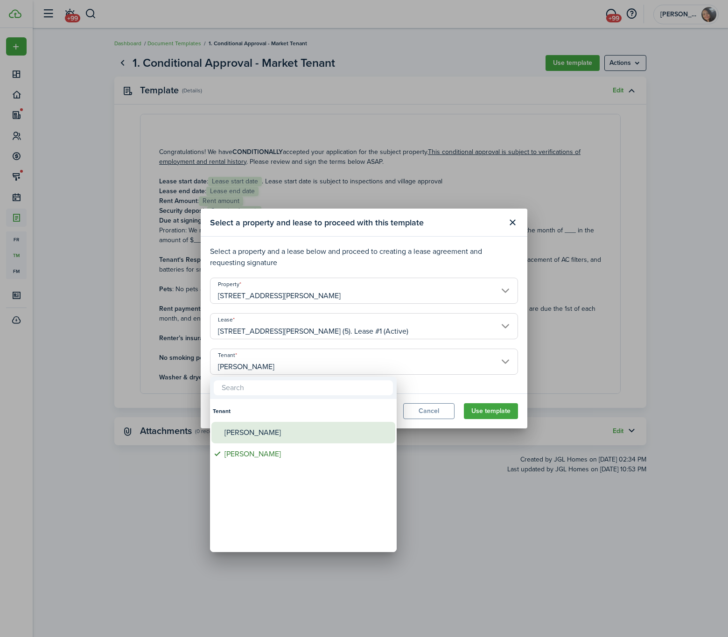
click at [280, 433] on div "[PERSON_NAME]" at bounding box center [306, 432] width 165 height 21
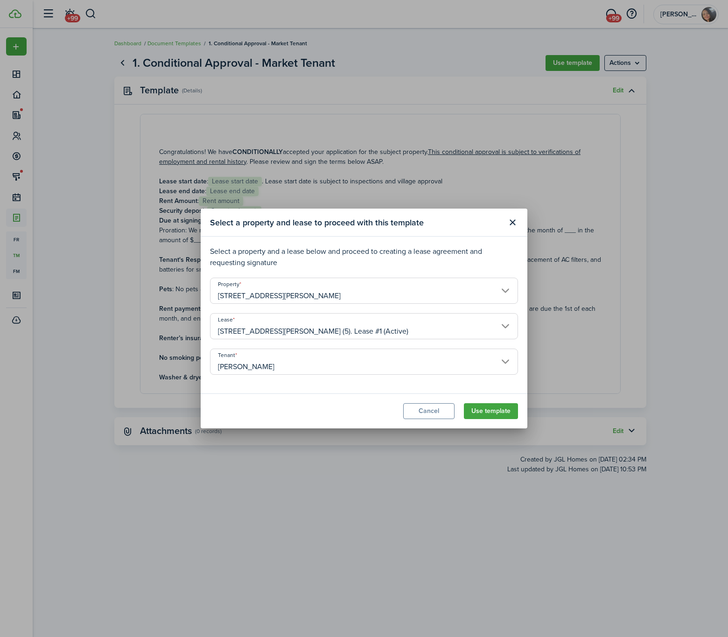
click at [434, 361] on input "[PERSON_NAME]" at bounding box center [364, 361] width 308 height 26
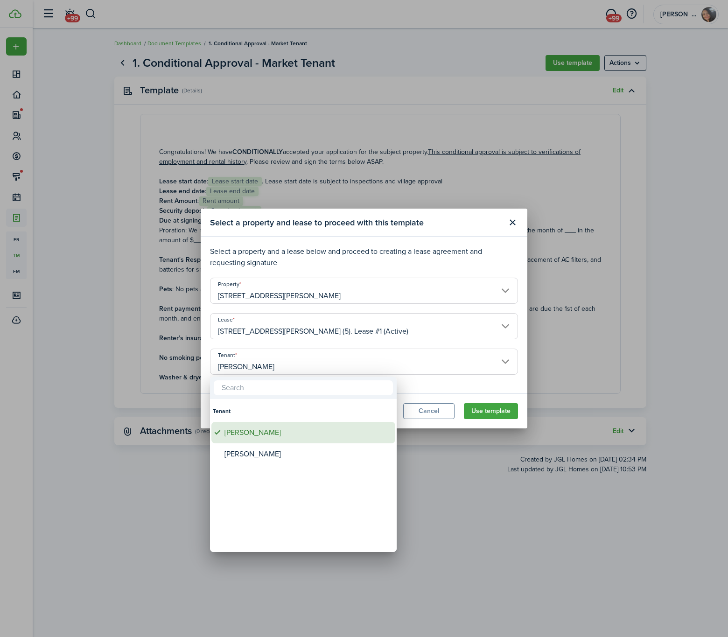
click at [291, 438] on div "[PERSON_NAME]" at bounding box center [306, 432] width 165 height 21
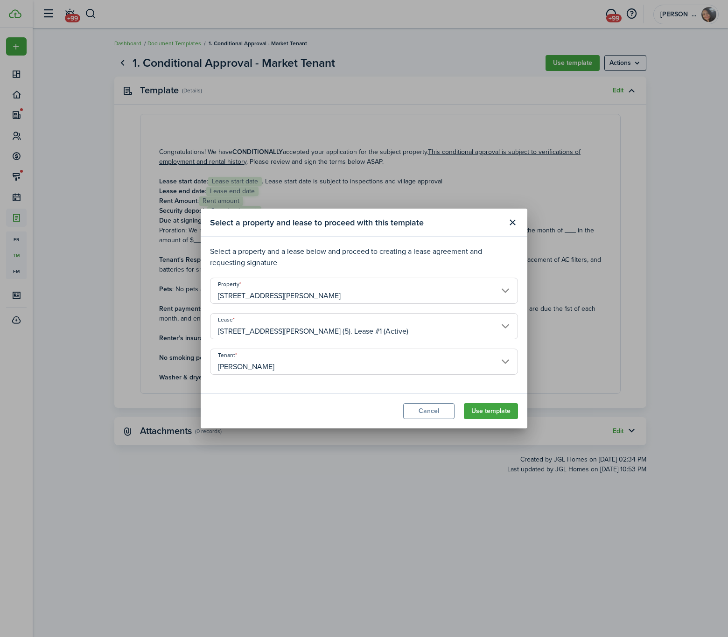
click at [274, 367] on input "[PERSON_NAME]" at bounding box center [364, 361] width 308 height 26
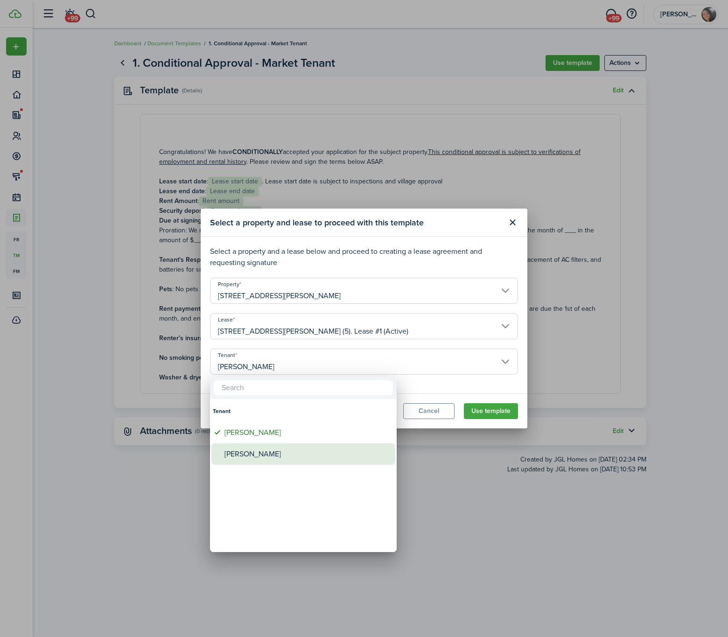
click at [275, 455] on div "[PERSON_NAME]" at bounding box center [306, 453] width 165 height 21
type input "[PERSON_NAME]"
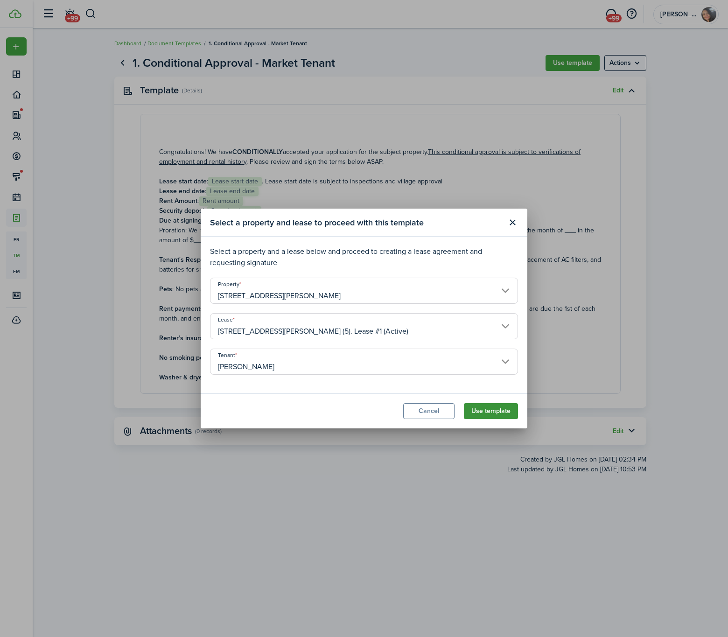
click at [497, 406] on button "Use template" at bounding box center [491, 411] width 54 height 16
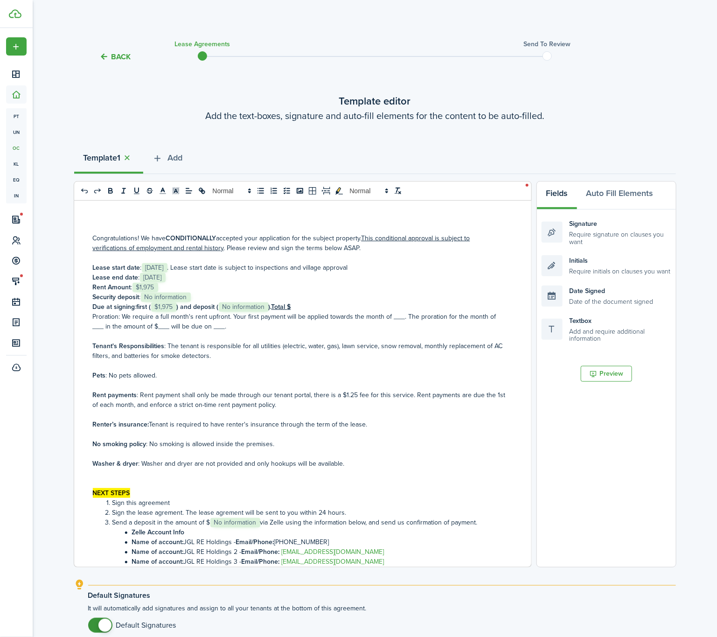
click at [164, 284] on p "Rent Amount : ﻿ $1,975 ﻿" at bounding box center [299, 287] width 413 height 10
click at [193, 295] on p "Security deposit : ﻿ No information ﻿" at bounding box center [299, 297] width 413 height 10
click at [182, 304] on strong ") and deposit (" at bounding box center [198, 307] width 42 height 10
drag, startPoint x: 220, startPoint y: 308, endPoint x: 197, endPoint y: 307, distance: 22.9
click at [197, 307] on strong "), last ($1,975) and deposit (" at bounding box center [216, 307] width 79 height 10
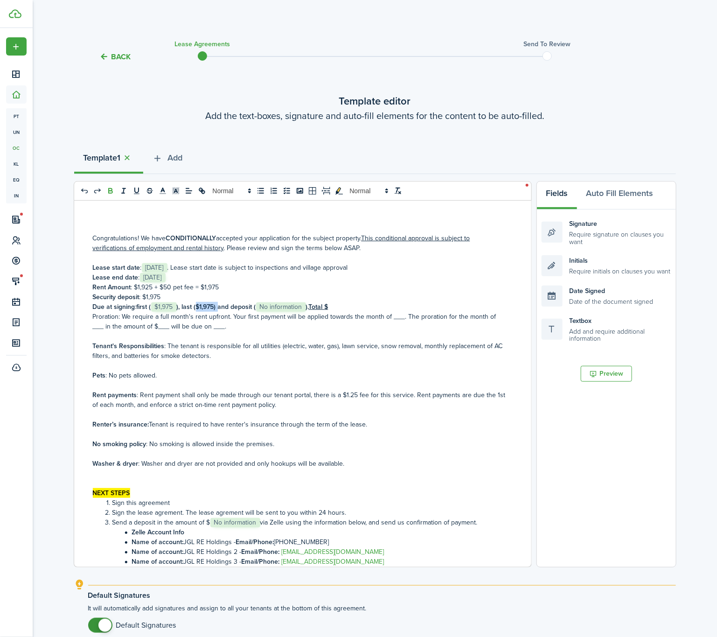
copy strong "($1,975)"
click at [306, 305] on span "No information" at bounding box center [281, 306] width 50 height 9
click at [311, 305] on strong "). Total $" at bounding box center [317, 307] width 22 height 10
click at [307, 308] on p "Due at signing : first ( ﻿ $1,975 ﻿ ), last ($1,975) and deposit ( ﻿ $1,975). T…" at bounding box center [299, 307] width 413 height 10
click at [308, 302] on p "Due at signing : first ( ﻿ $1,975 ﻿ ), last ($1,975) and deposit ( ﻿ $1,975). T…" at bounding box center [299, 307] width 413 height 10
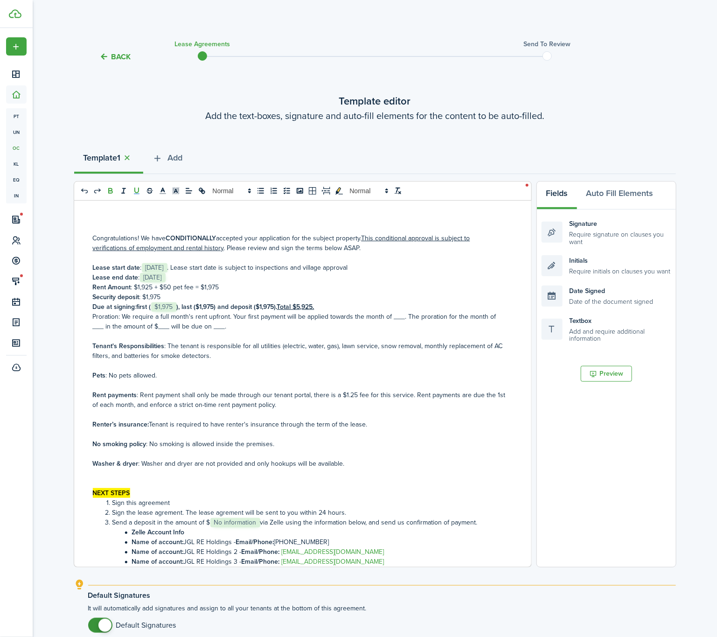
click at [401, 316] on p "Proration: We require a full month's rent upfront. Your first payment will be a…" at bounding box center [299, 322] width 413 height 20
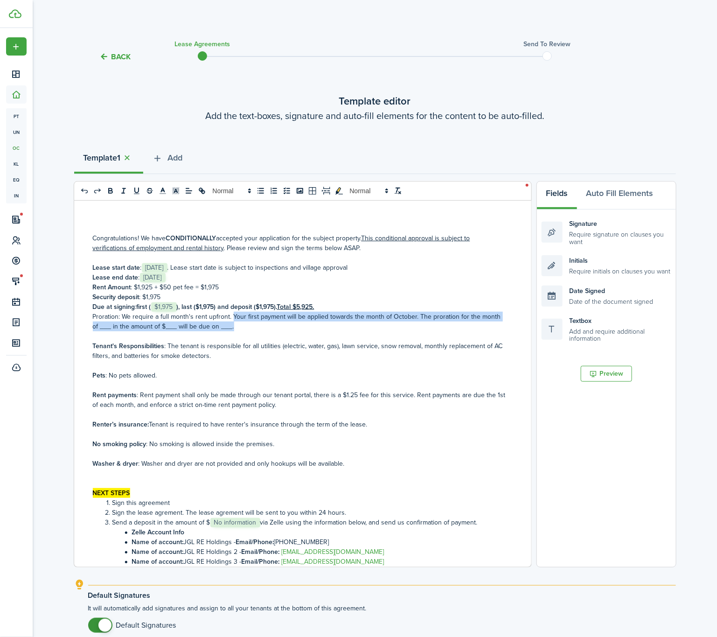
drag, startPoint x: 231, startPoint y: 313, endPoint x: 346, endPoint y: 325, distance: 115.3
click at [346, 325] on p "Proration: We require a full month's rent upfront. Your first payment will be a…" at bounding box center [299, 322] width 413 height 20
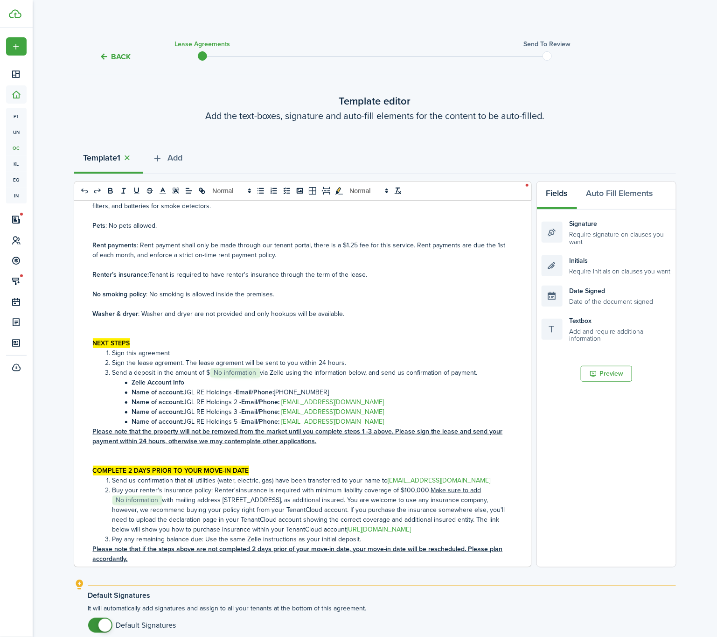
scroll to position [70, 0]
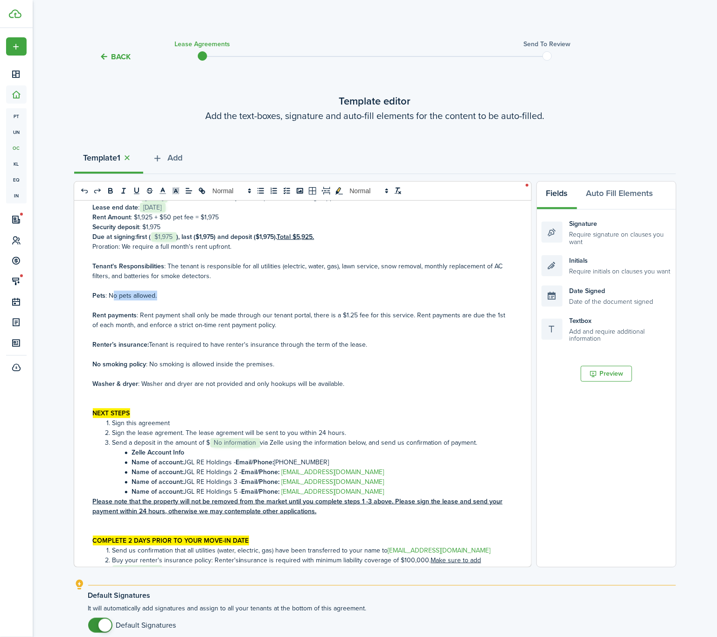
drag, startPoint x: 161, startPoint y: 295, endPoint x: 112, endPoint y: 296, distance: 49.0
click at [112, 296] on p "Pets : No pets allowed." at bounding box center [299, 296] width 413 height 10
click at [152, 293] on p "Pets : One Puppy PIT" at bounding box center [299, 296] width 413 height 10
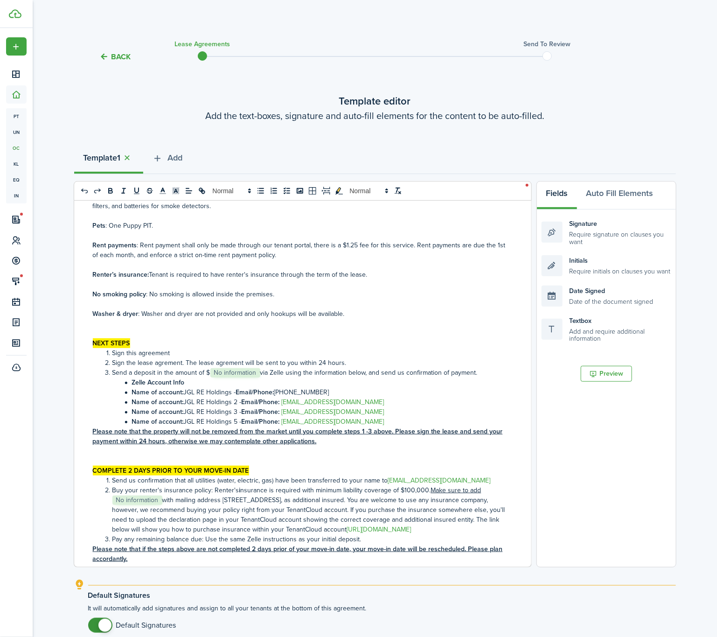
click at [260, 371] on li "Send a deposit in the amount of $﻿﻿﻿﻿﻿ No information ﻿﻿﻿﻿﻿ via Zelle using the…" at bounding box center [304, 372] width 403 height 10
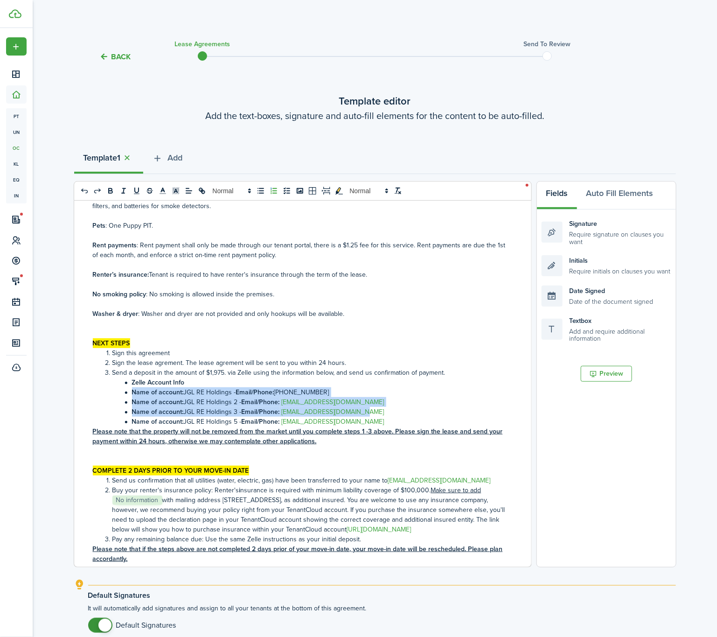
drag, startPoint x: 363, startPoint y: 415, endPoint x: 123, endPoint y: 388, distance: 241.2
click at [123, 388] on ol "Sign this agreement Sign the lease agrement. The lease agrement will be sent to…" at bounding box center [299, 387] width 413 height 78
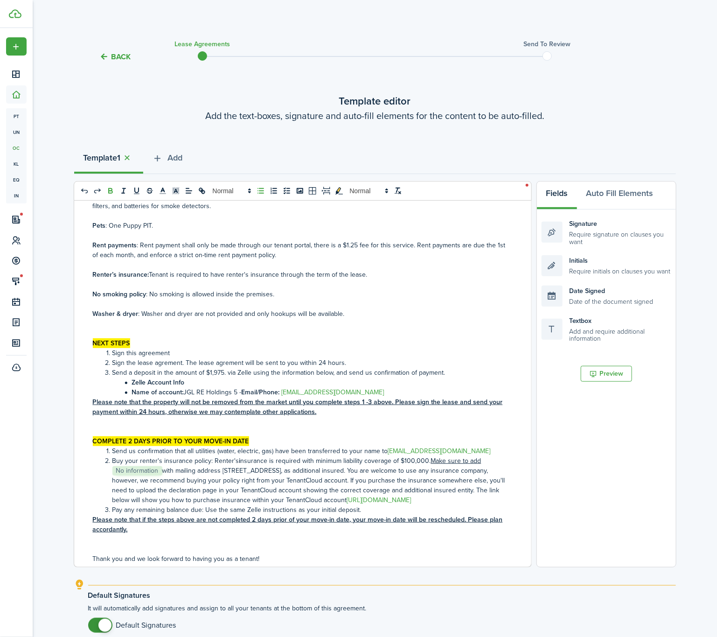
click at [163, 472] on li "Buy your renter's insurance policy: Renter's i nsurance is required with minimu…" at bounding box center [304, 480] width 403 height 49
drag, startPoint x: 234, startPoint y: 389, endPoint x: 186, endPoint y: 392, distance: 48.1
click at [186, 392] on li "Name of account: JGL RE Holdings 5 - Email/Phone: [EMAIL_ADDRESS][DOMAIN_NAME]" at bounding box center [304, 392] width 403 height 10
copy li "JGL RE Holdings 5"
click at [161, 469] on span "No information" at bounding box center [137, 470] width 50 height 9
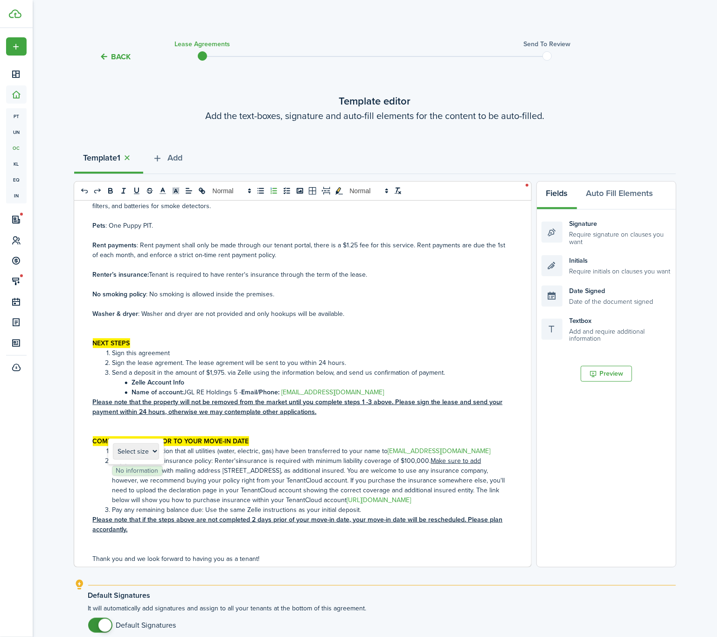
click at [164, 471] on li "Buy your renter's insurance policy: Renter's i nsurance is required with minimu…" at bounding box center [304, 480] width 403 height 49
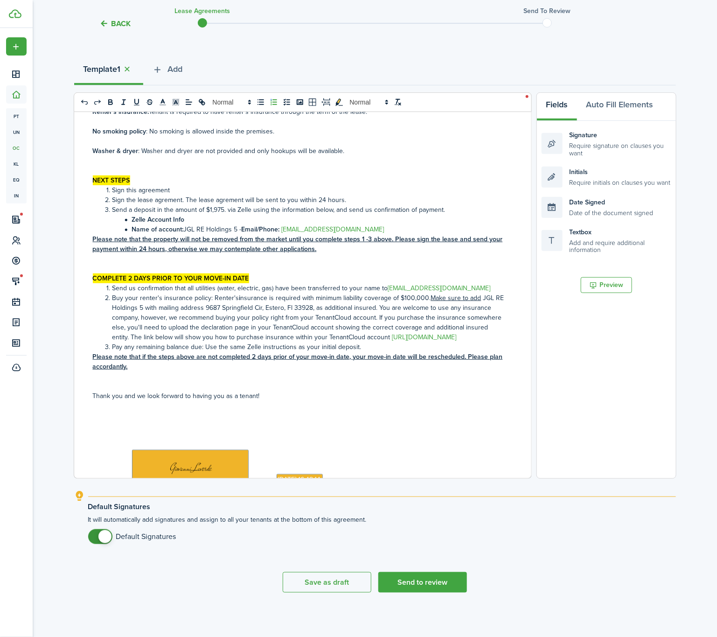
scroll to position [209, 0]
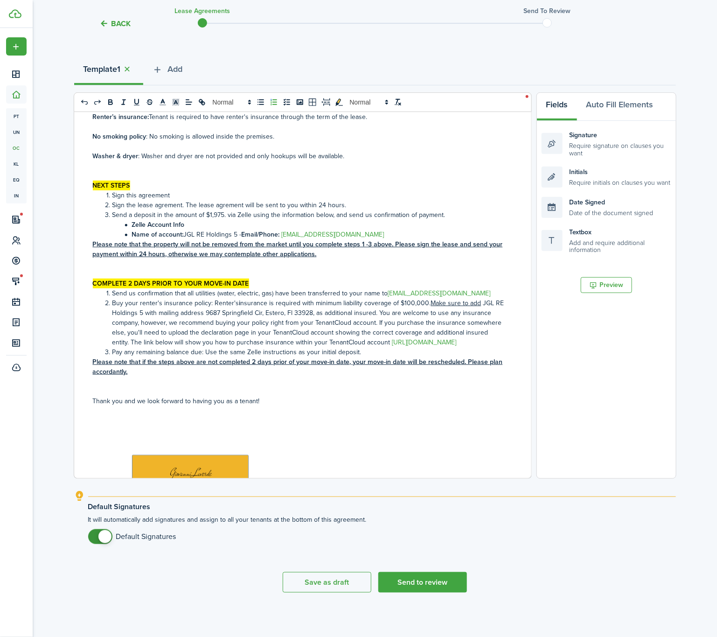
click at [131, 280] on mark "COMPLETE 2 DAYS PRIOR TO YOUR MOVE-IN DATE" at bounding box center [171, 283] width 156 height 10
click at [429, 589] on button "Send to review" at bounding box center [422, 582] width 89 height 21
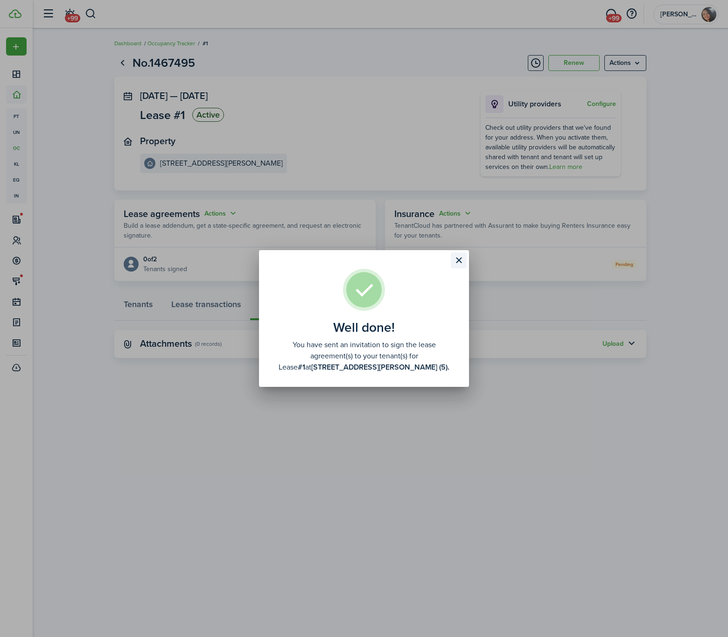
click at [458, 262] on button "Close modal" at bounding box center [459, 260] width 16 height 16
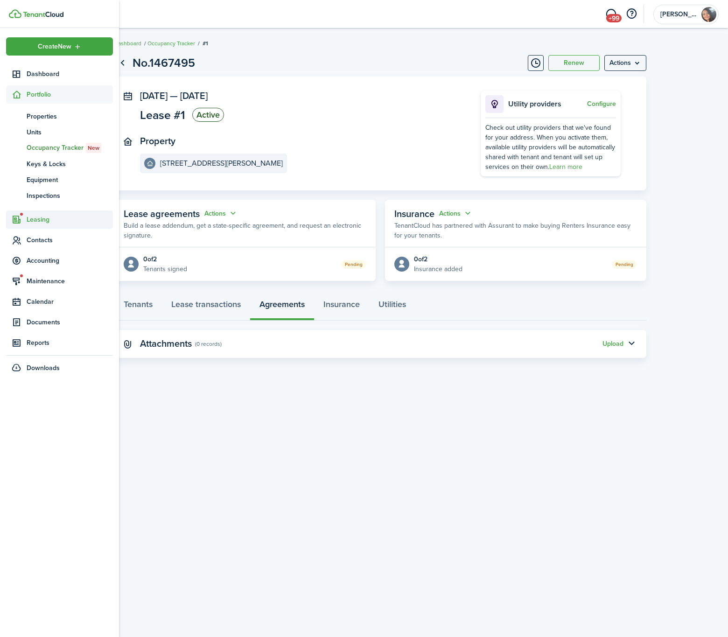
click at [27, 223] on span "Leasing" at bounding box center [70, 220] width 86 height 10
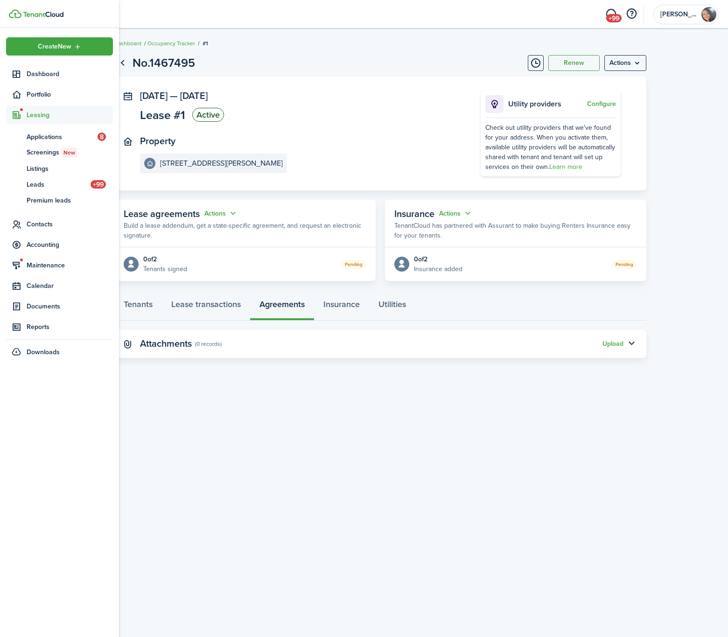
drag, startPoint x: 49, startPoint y: 133, endPoint x: 54, endPoint y: 126, distance: 8.6
click at [49, 133] on span "Applications" at bounding box center [62, 137] width 71 height 10
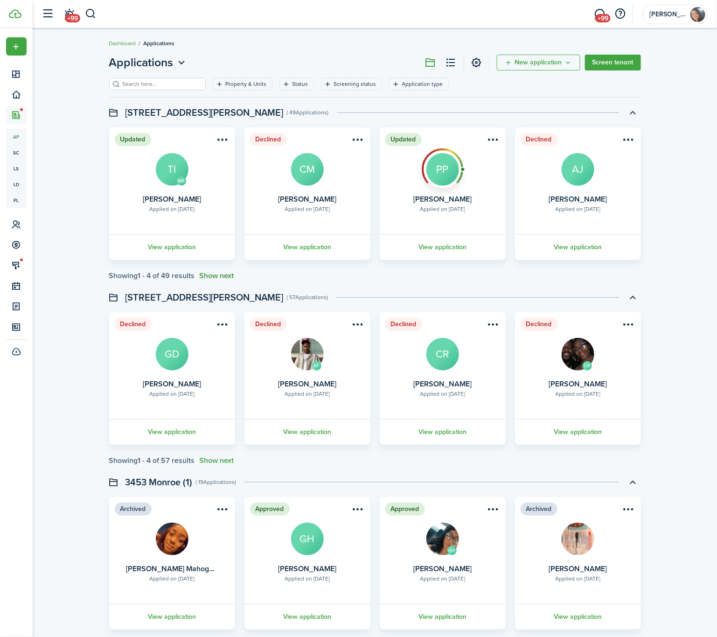
click at [223, 274] on button "Show next" at bounding box center [217, 275] width 35 height 8
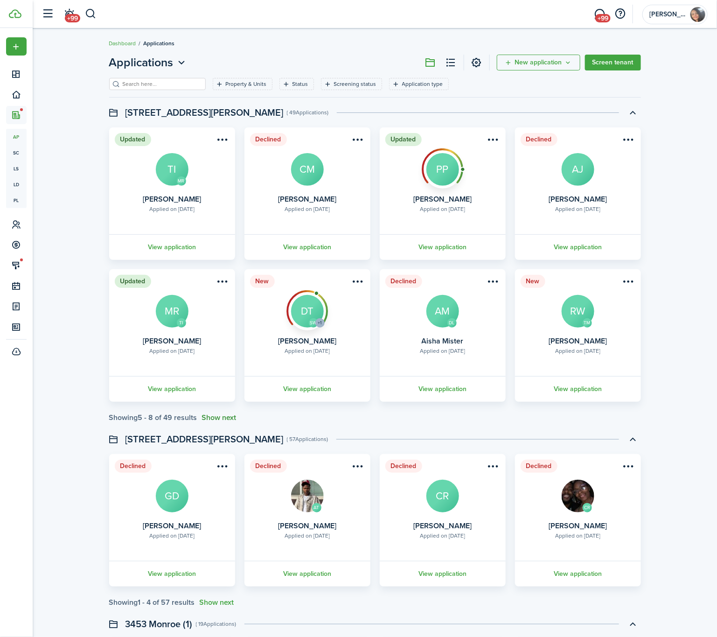
click at [234, 416] on button "Show next" at bounding box center [219, 417] width 35 height 8
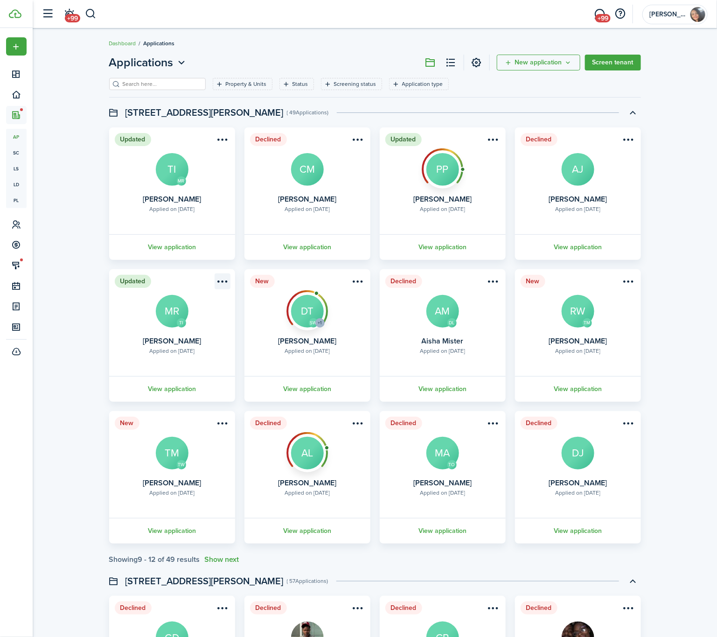
click at [226, 283] on menu-btn-icon "Open menu" at bounding box center [223, 281] width 16 height 16
click at [198, 365] on button "Decline application" at bounding box center [187, 368] width 86 height 16
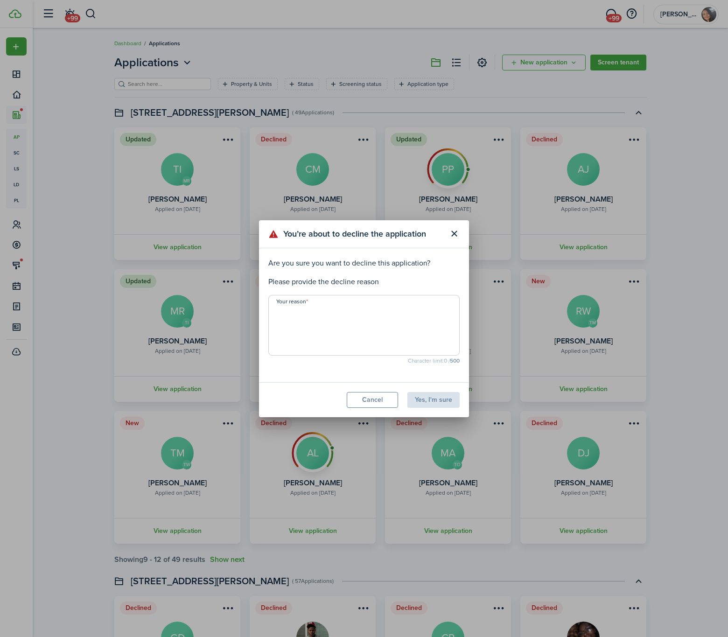
click at [301, 337] on textarea "Your reason" at bounding box center [364, 327] width 190 height 45
drag, startPoint x: 413, startPoint y: 312, endPoint x: 245, endPoint y: 315, distance: 168.4
click at [245, 315] on div "You’re about to decline the application Are you sure you want to decline this a…" at bounding box center [364, 318] width 728 height 637
type textarea "Applicant not interested anymore."
click at [439, 401] on button "Yes, I'm sure" at bounding box center [433, 400] width 52 height 16
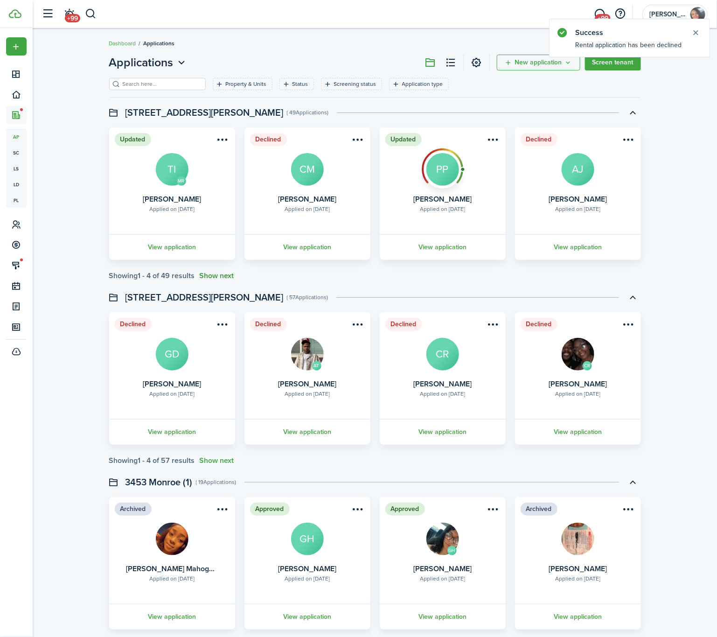
click at [234, 274] on button "Show next" at bounding box center [217, 275] width 35 height 8
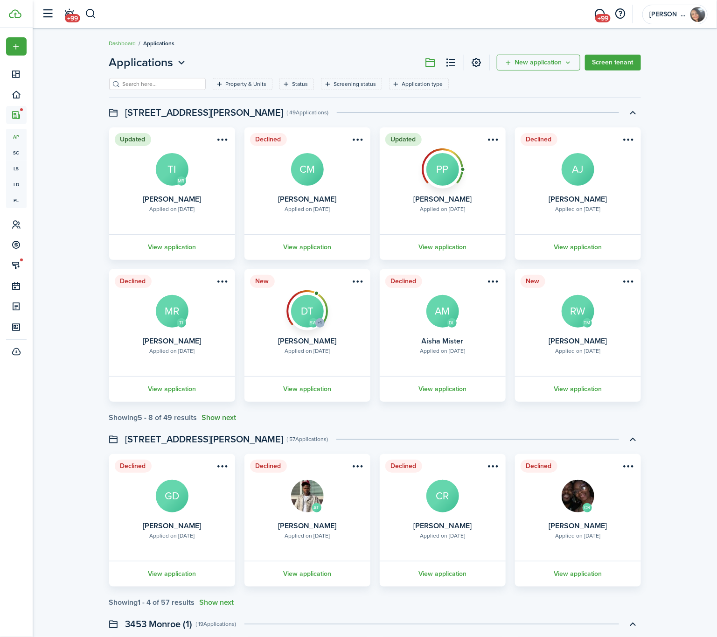
click at [222, 417] on button "Show next" at bounding box center [219, 417] width 35 height 8
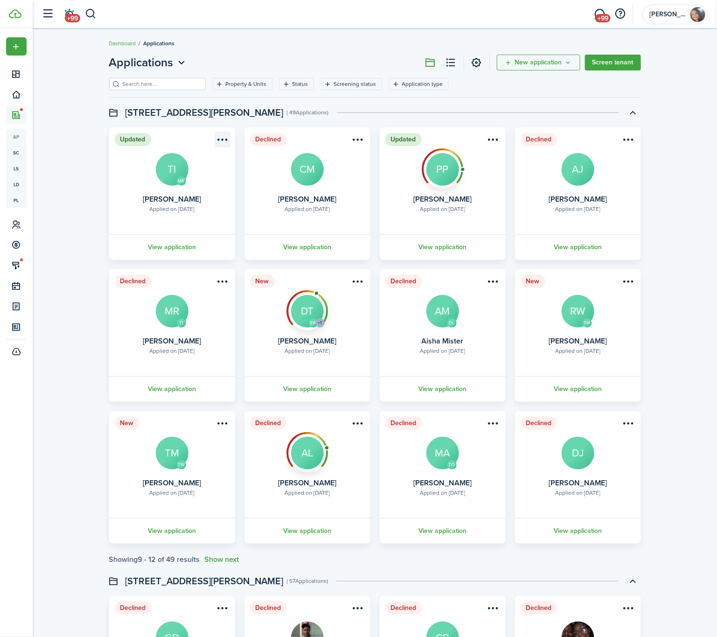
click at [215, 143] on menu-btn-icon "Open menu" at bounding box center [223, 140] width 16 height 16
click at [186, 227] on button "Decline application" at bounding box center [187, 226] width 86 height 16
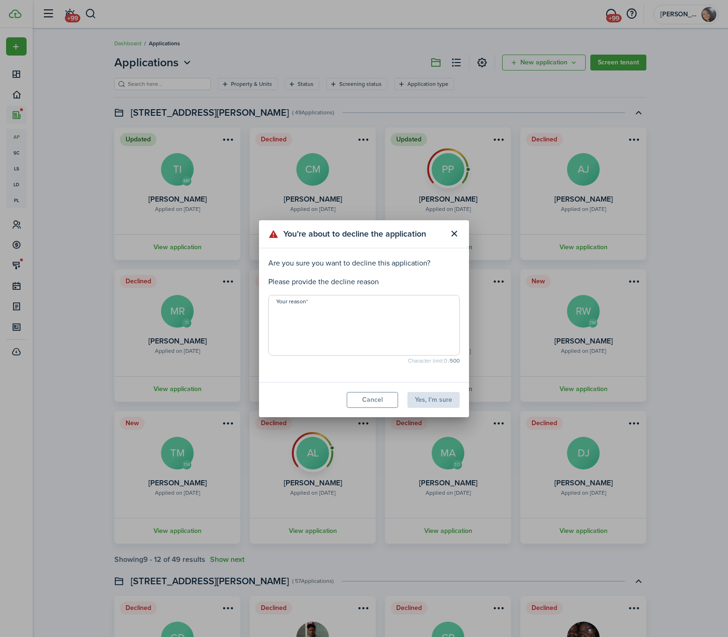
click at [312, 330] on textarea "Your reason" at bounding box center [364, 327] width 190 height 45
paste textarea "Applicant not interested anymore."
type textarea "Applicant not interested anymore."
click at [441, 403] on button "Yes, I'm sure" at bounding box center [433, 400] width 52 height 16
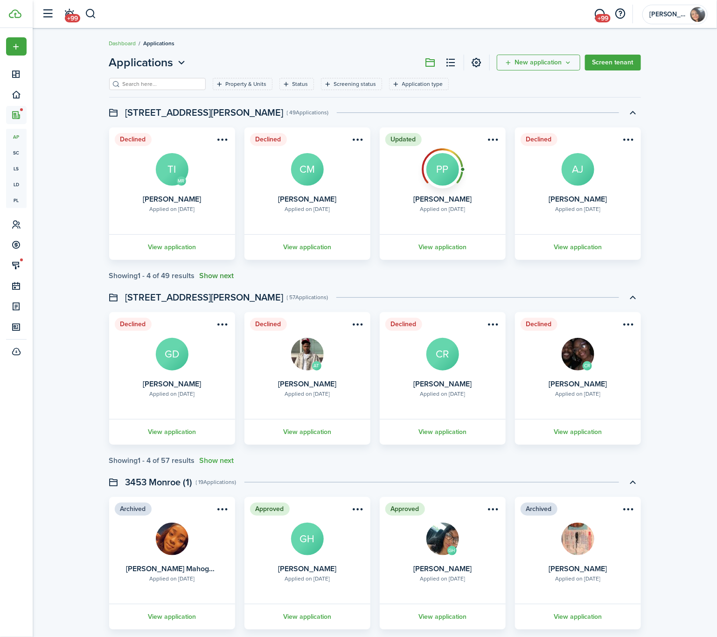
click at [231, 272] on button "Show next" at bounding box center [217, 275] width 35 height 8
